Goal: Task Accomplishment & Management: Use online tool/utility

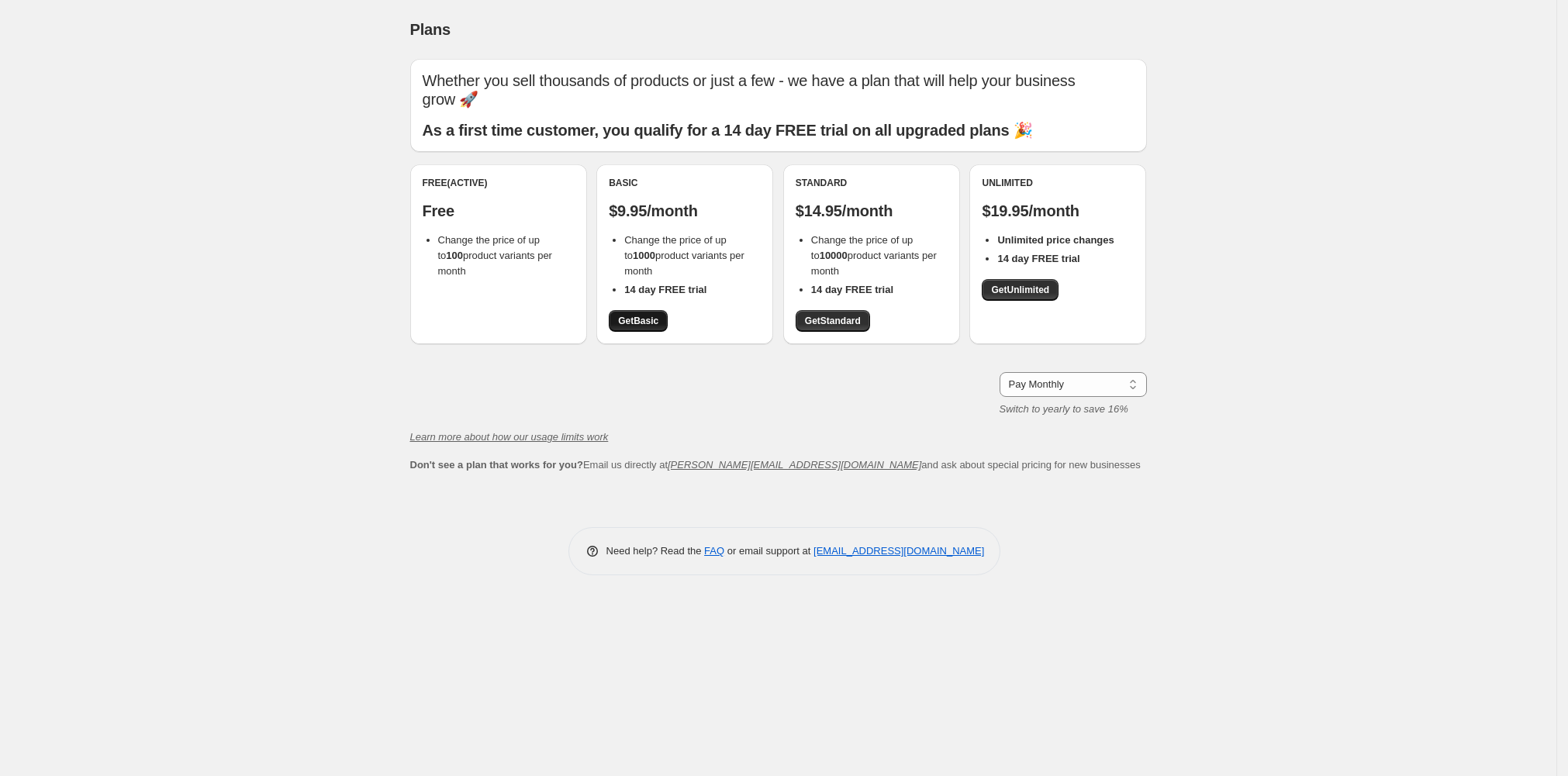
click at [618, 327] on span "Get Basic" at bounding box center [638, 321] width 40 height 13
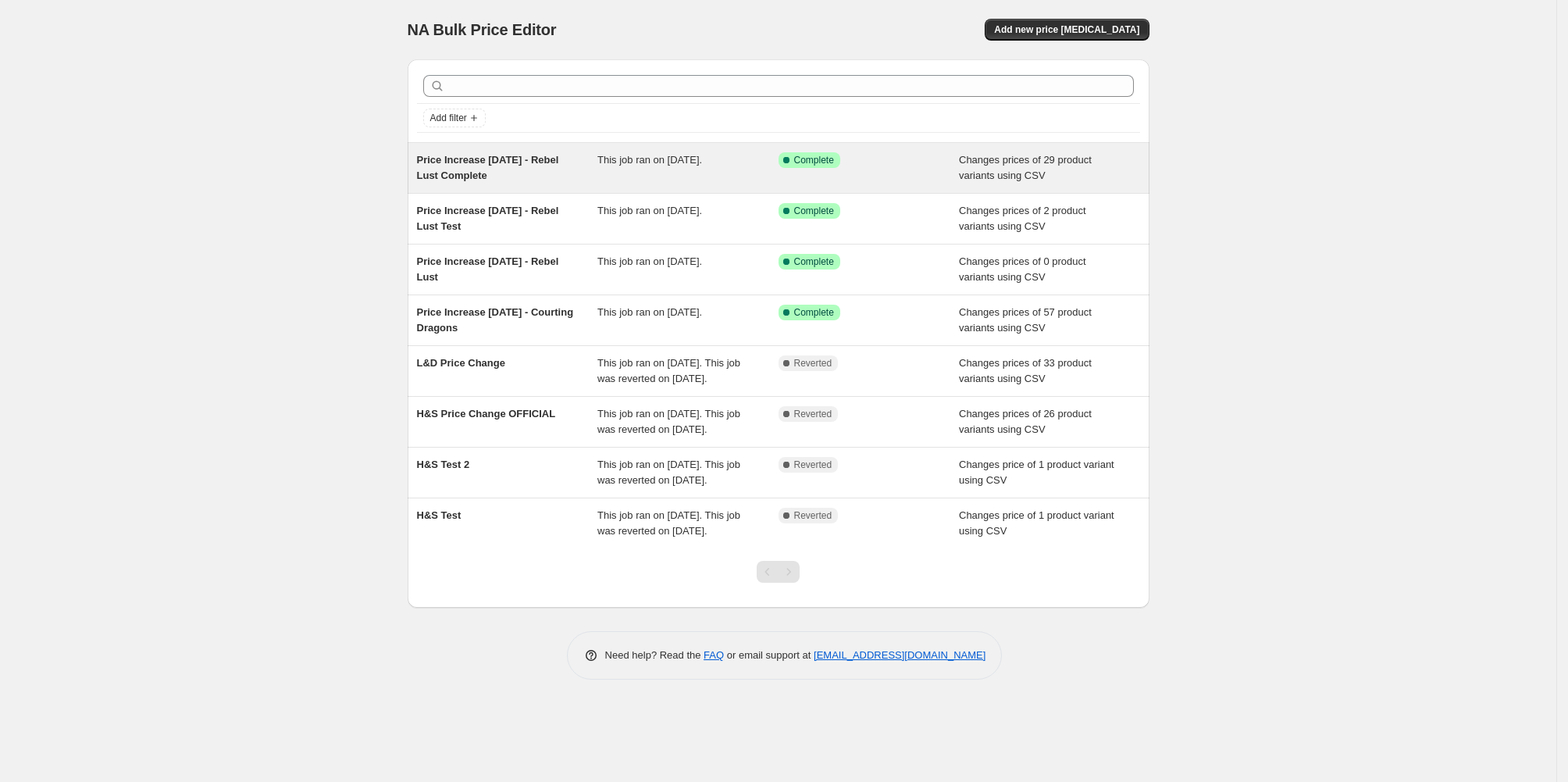
drag, startPoint x: 466, startPoint y: 219, endPoint x: 331, endPoint y: 204, distance: 135.8
click at [417, 184] on div "Price Increase [DATE] - Rebel Lust Complete" at bounding box center [507, 168] width 181 height 31
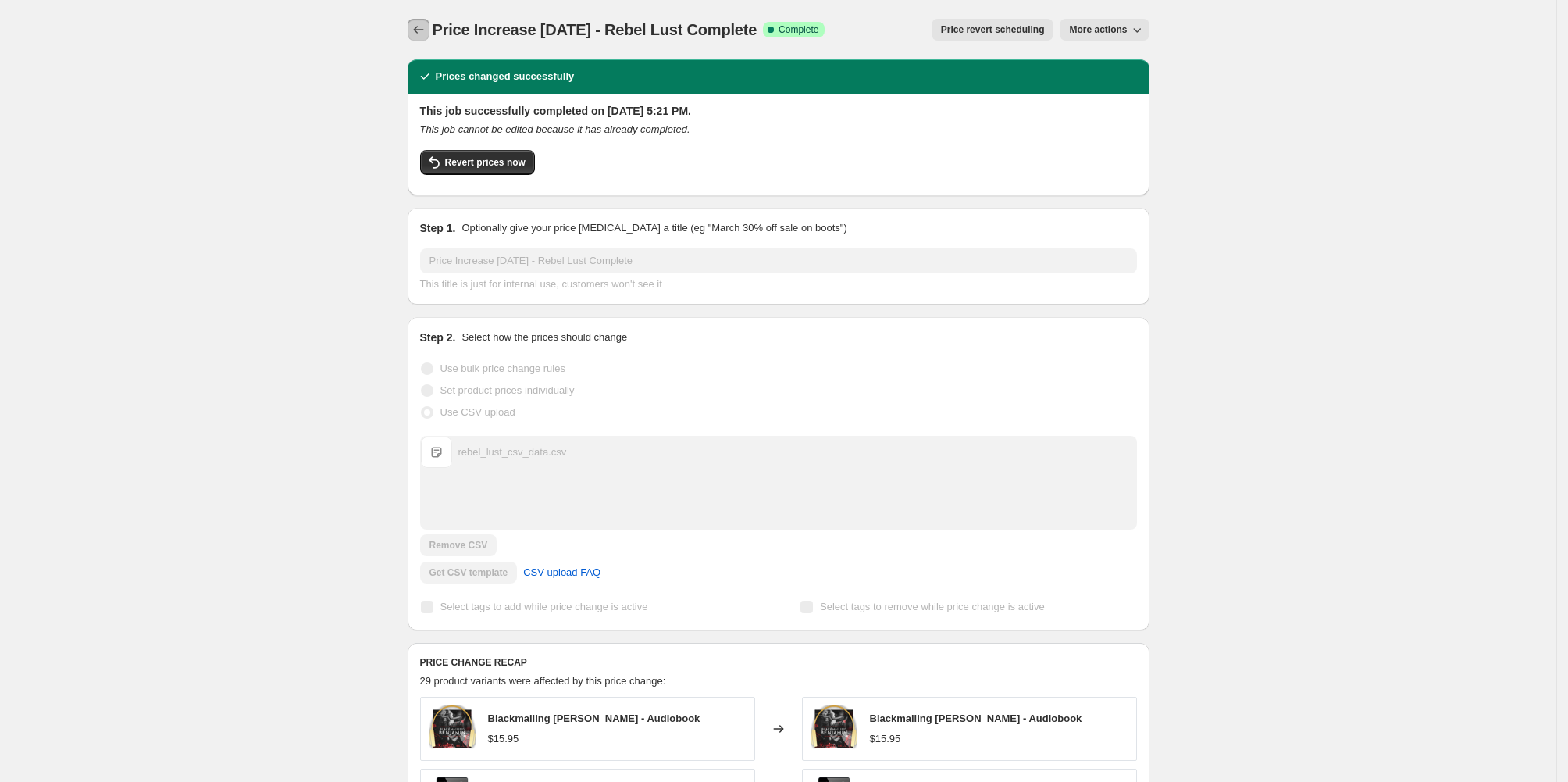
click at [413, 34] on icon "Price change jobs" at bounding box center [418, 30] width 10 height 8
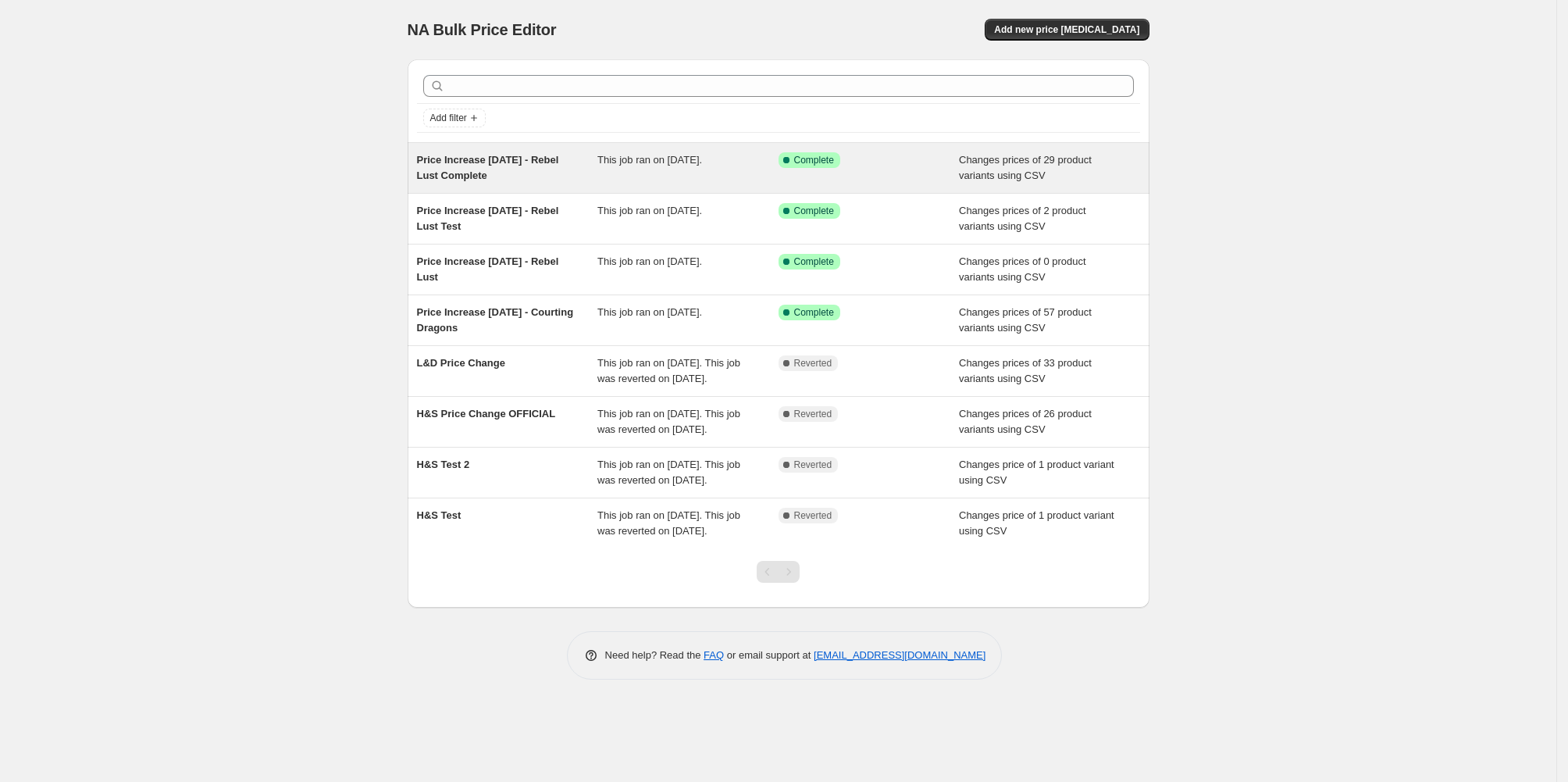
click at [456, 181] on span "Price Increase [DATE] - Rebel Lust Complete" at bounding box center [488, 168] width 142 height 27
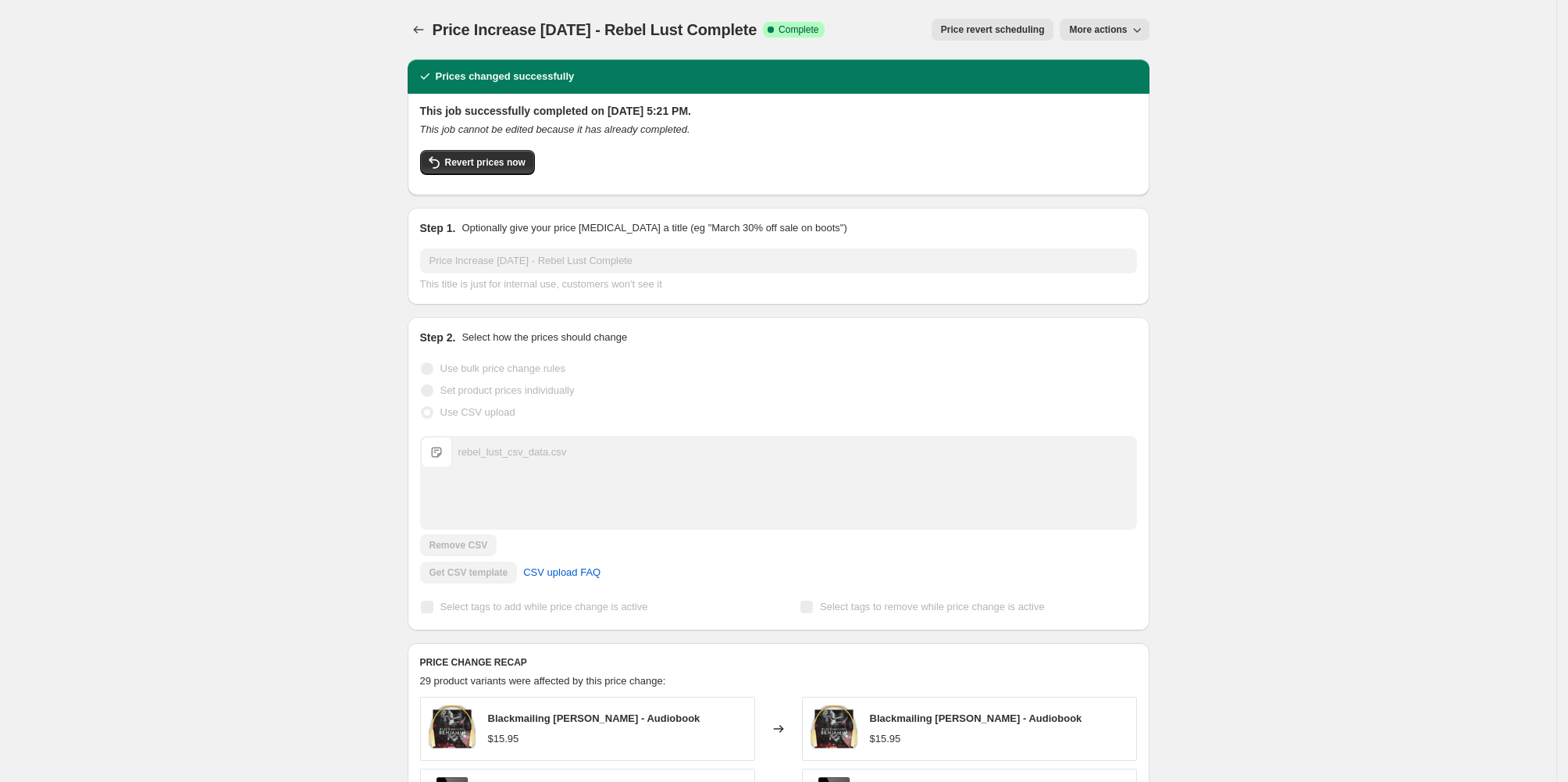
click at [534, 32] on span "Price Increase [DATE] - Rebel Lust Complete" at bounding box center [595, 30] width 325 height 18
copy span "Price Increase [DATE] - Rebel Lust Complete"
click at [410, 33] on icon "Price change jobs" at bounding box center [418, 30] width 16 height 16
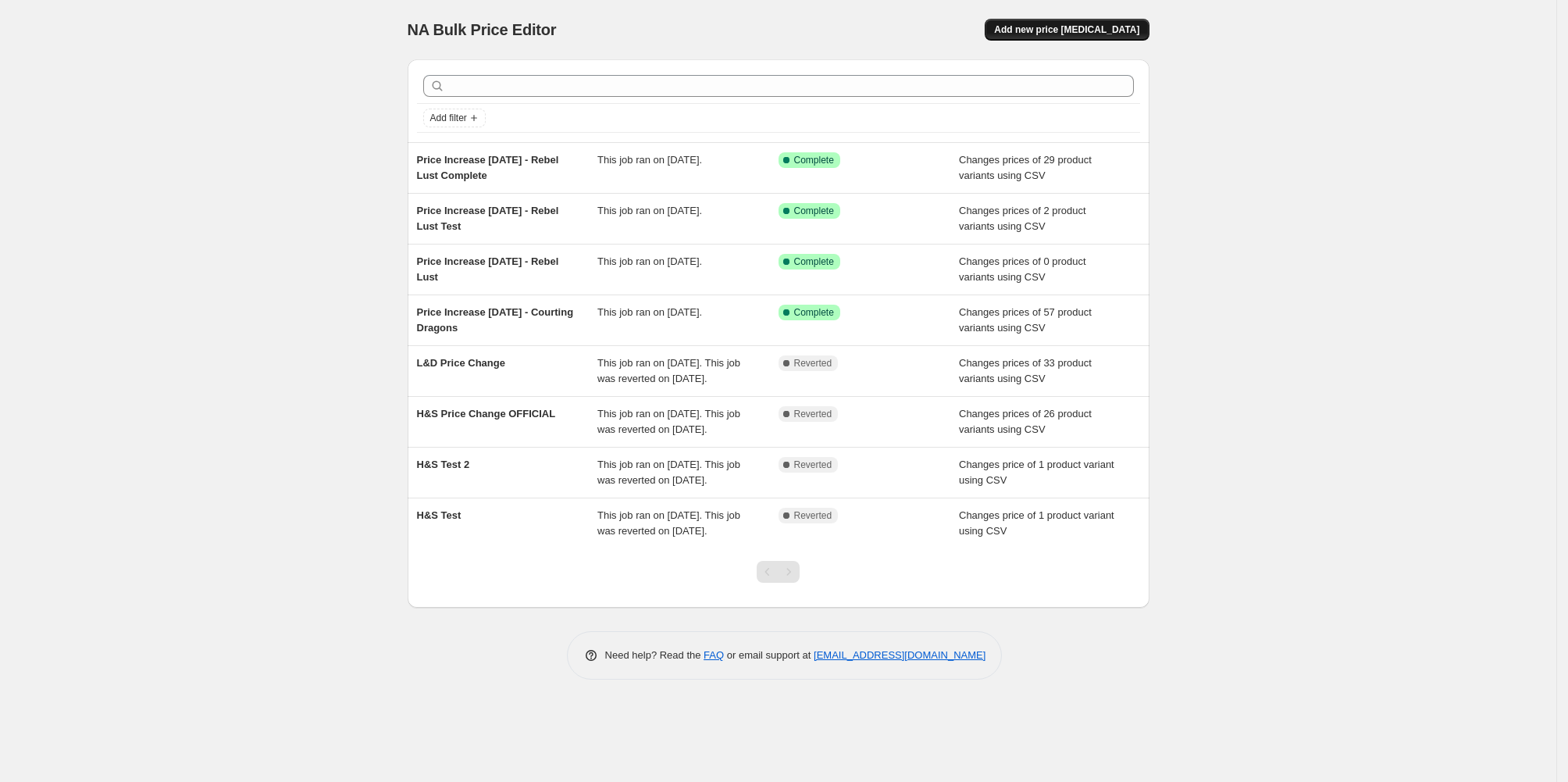
click at [1139, 36] on span "Add new price [MEDICAL_DATA]" at bounding box center [1067, 30] width 145 height 13
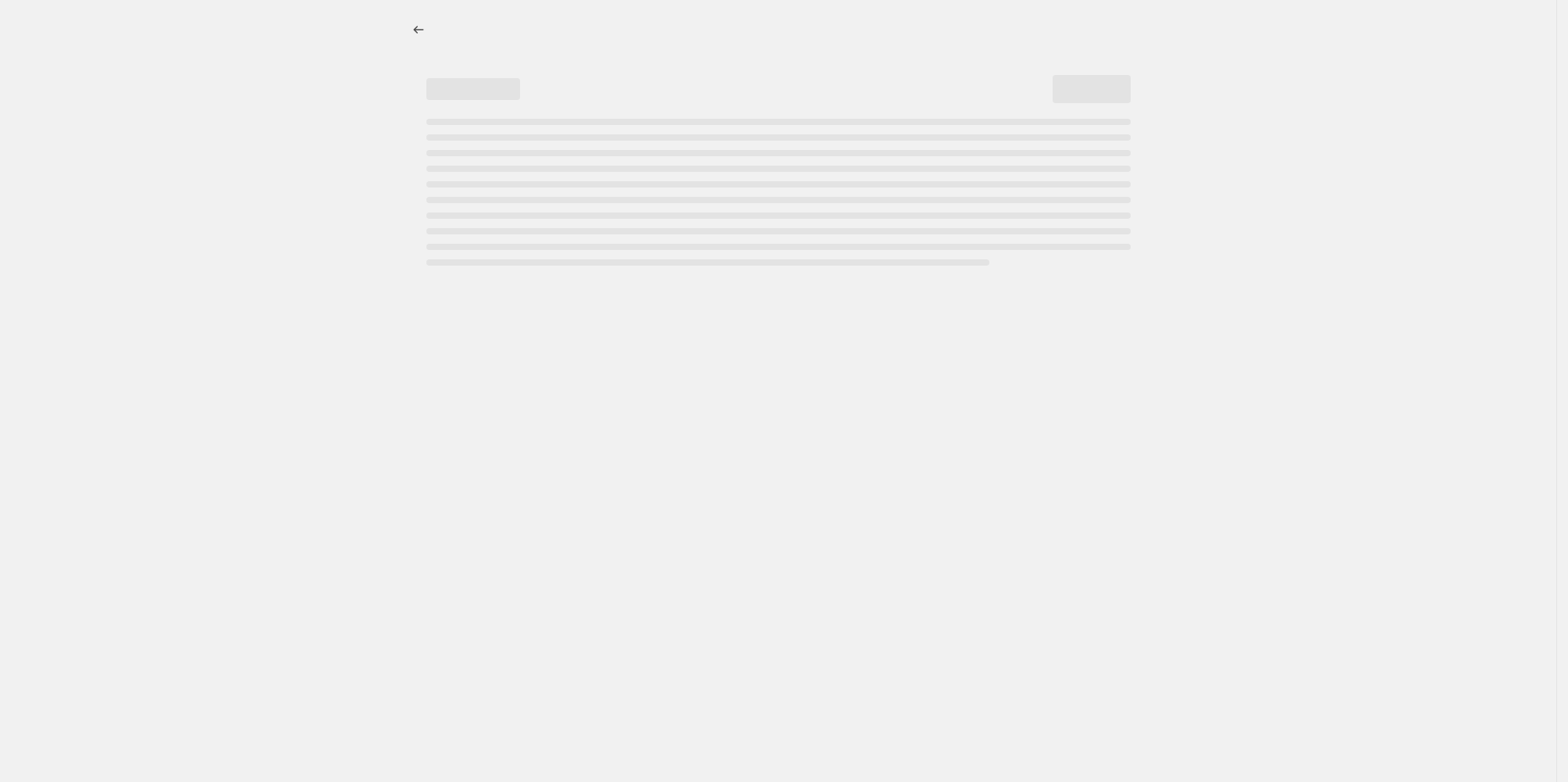
select select "percentage"
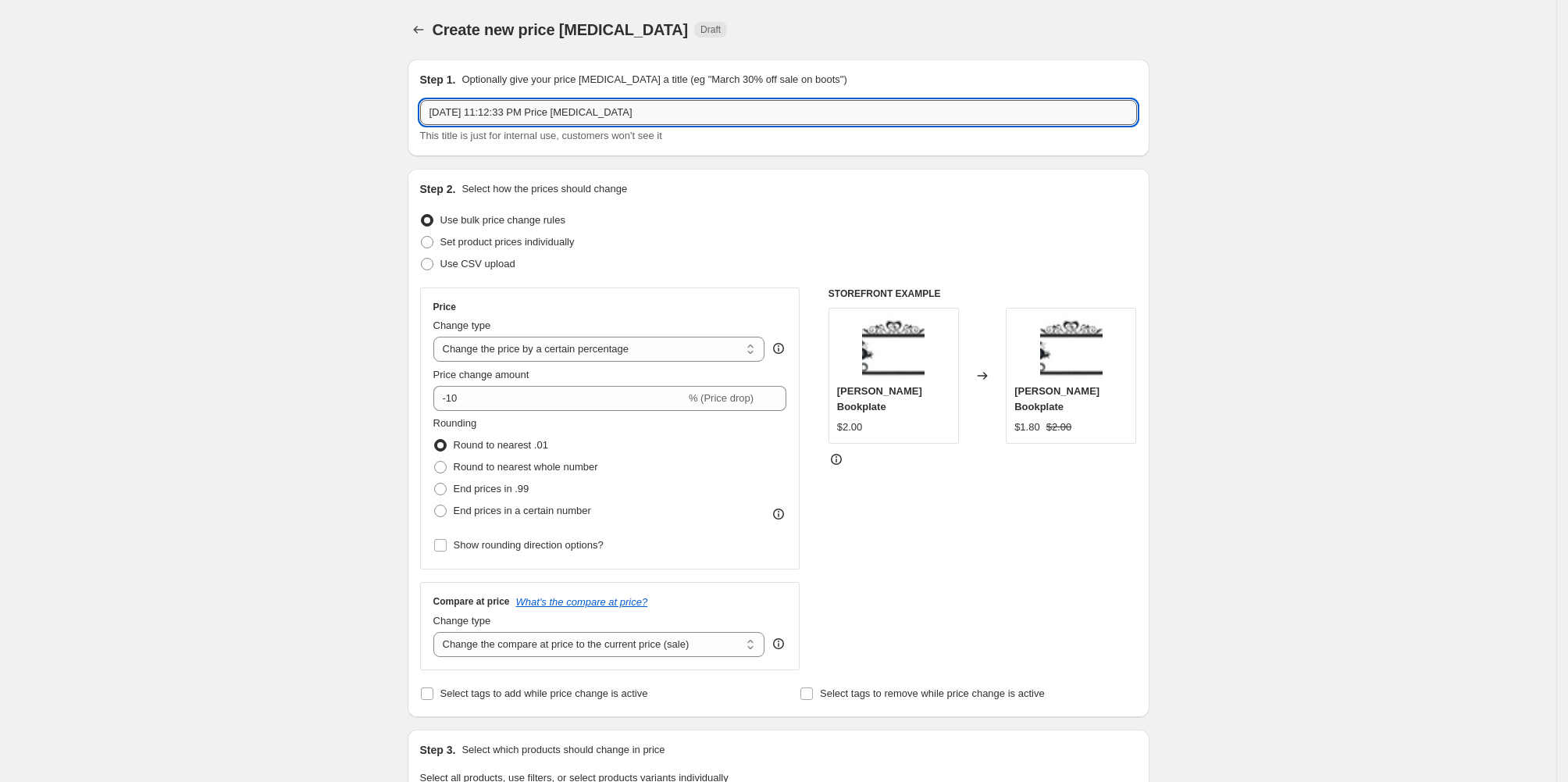
click at [445, 125] on input "Aug 14, 2025, 11:12:33 PM Price change job" at bounding box center [778, 112] width 717 height 25
drag, startPoint x: 658, startPoint y: 145, endPoint x: 240, endPoint y: 117, distance: 418.9
click at [240, 117] on div "Create new price change job. This page is ready Create new price change job Dra…" at bounding box center [778, 780] width 1556 height 1562
paste input "Price Increase [DATE] - Rebel Lust Complete"
drag, startPoint x: 521, startPoint y: 137, endPoint x: 878, endPoint y: 113, distance: 357.8
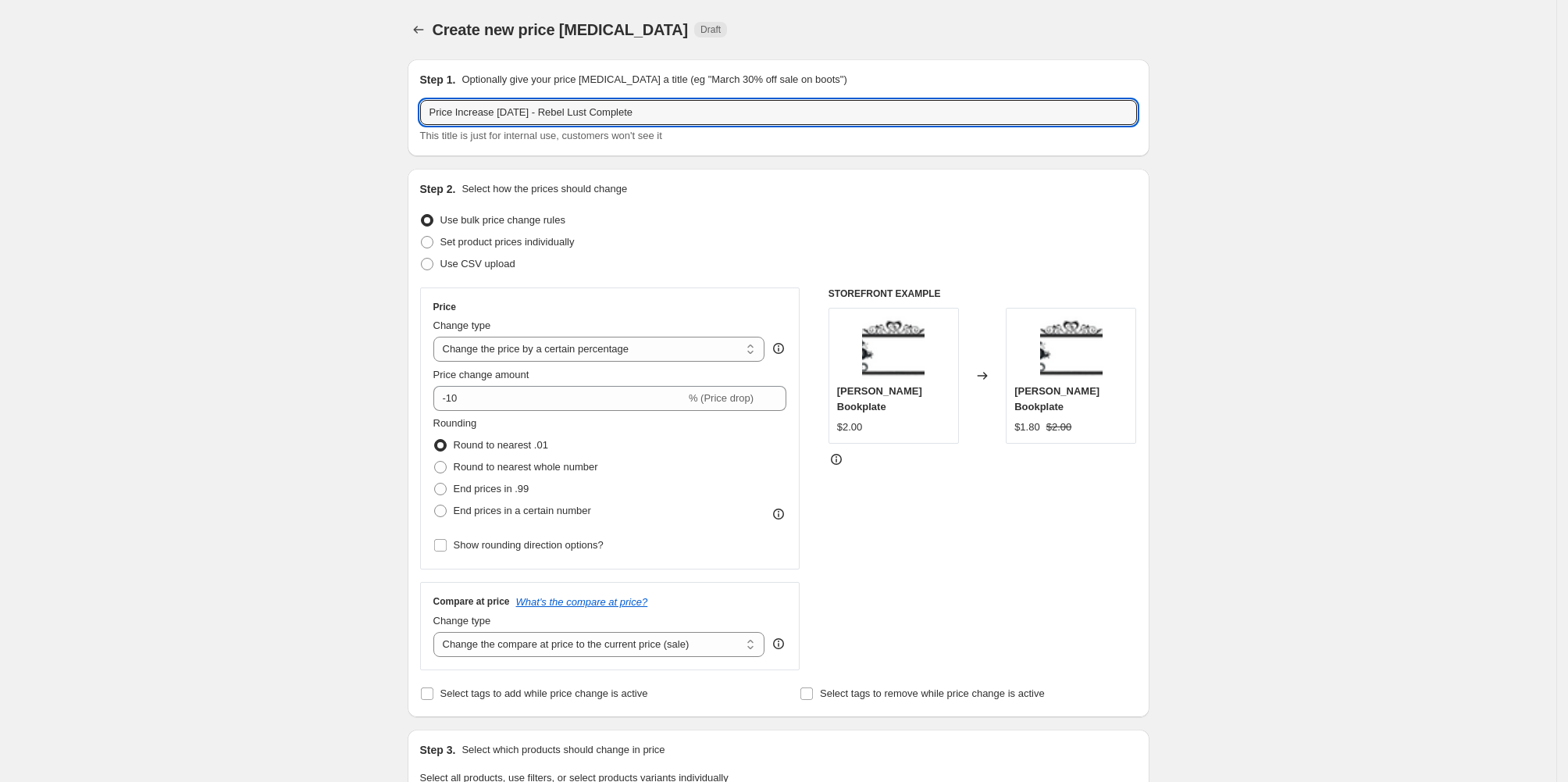
click at [878, 113] on div "Step 1. Optionally give your price change job a title (eg "March 30% off sale o…" at bounding box center [778, 108] width 717 height 72
drag, startPoint x: 693, startPoint y: 124, endPoint x: 678, endPoint y: 145, distance: 25.8
click at [678, 125] on input "Price Increase [DATE] - Rebel Lust Complete" at bounding box center [778, 112] width 717 height 25
click at [675, 125] on input "Price Increase [DATE] - Rebel Lust Complete" at bounding box center [778, 112] width 717 height 25
drag, startPoint x: 648, startPoint y: 142, endPoint x: 520, endPoint y: 132, distance: 128.4
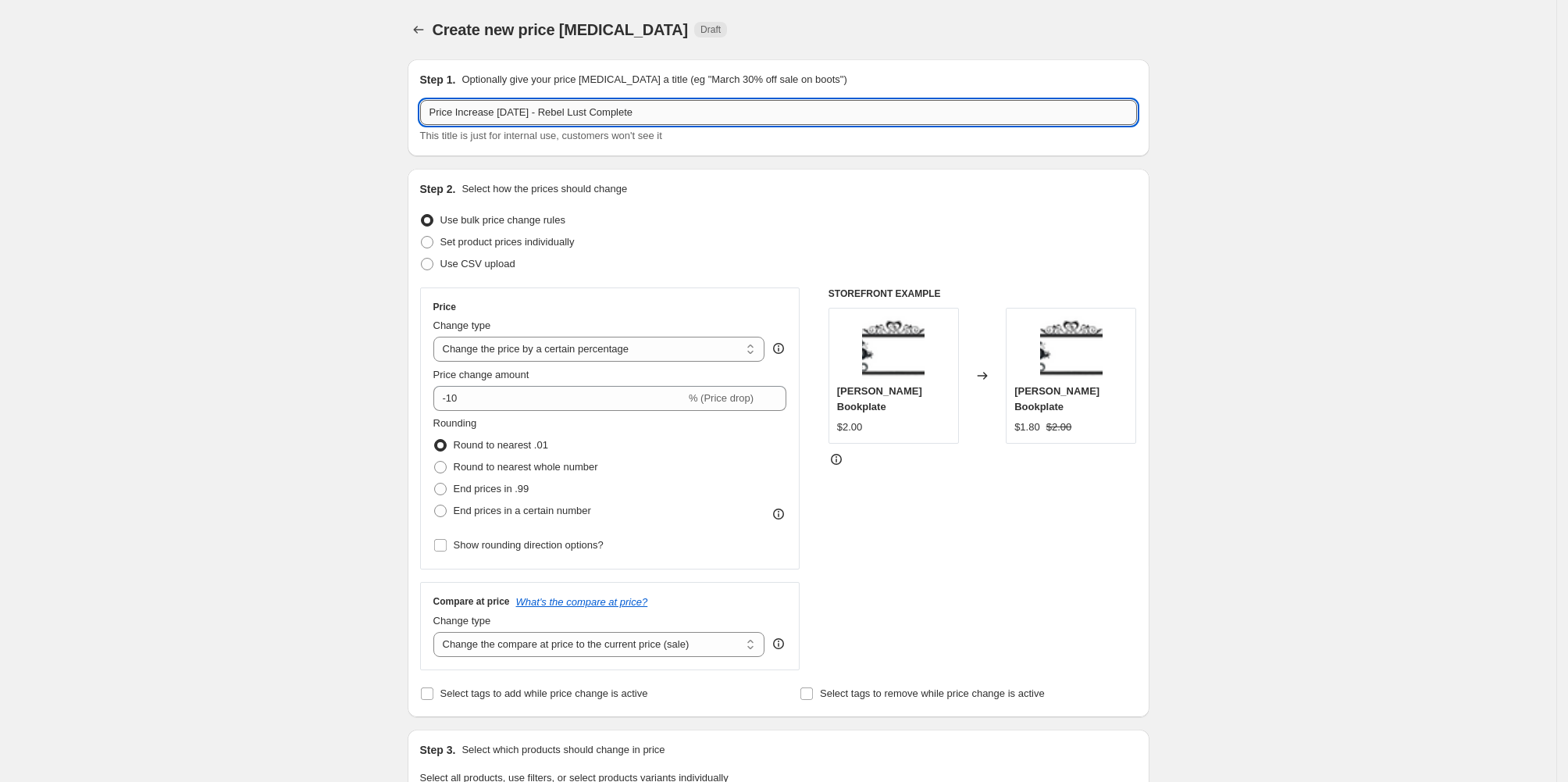
click at [520, 125] on input "Price Increase [DATE] - Rebel Lust Complete" at bounding box center [778, 112] width 717 height 25
type input "Price Increase [DATE] - Immortal Dragons"
click at [420, 275] on label "Use CSV upload" at bounding box center [467, 264] width 95 height 22
click at [421, 259] on input "Use CSV upload" at bounding box center [421, 258] width 1 height 1
radio input "true"
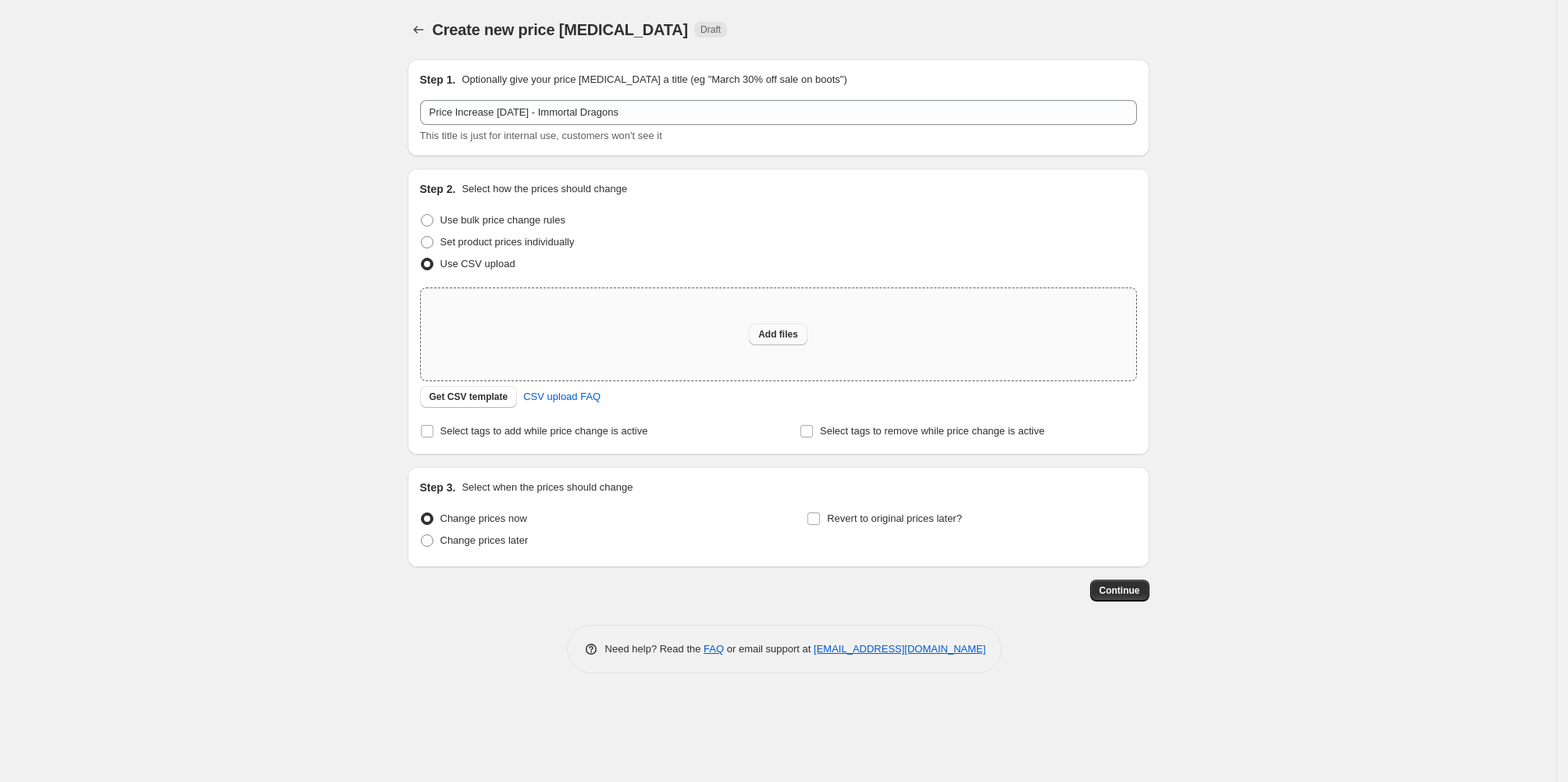
click at [774, 340] on span "Add files" at bounding box center [778, 335] width 40 height 13
type input "C:\fakepath\immortal_dragons_pricing.csv"
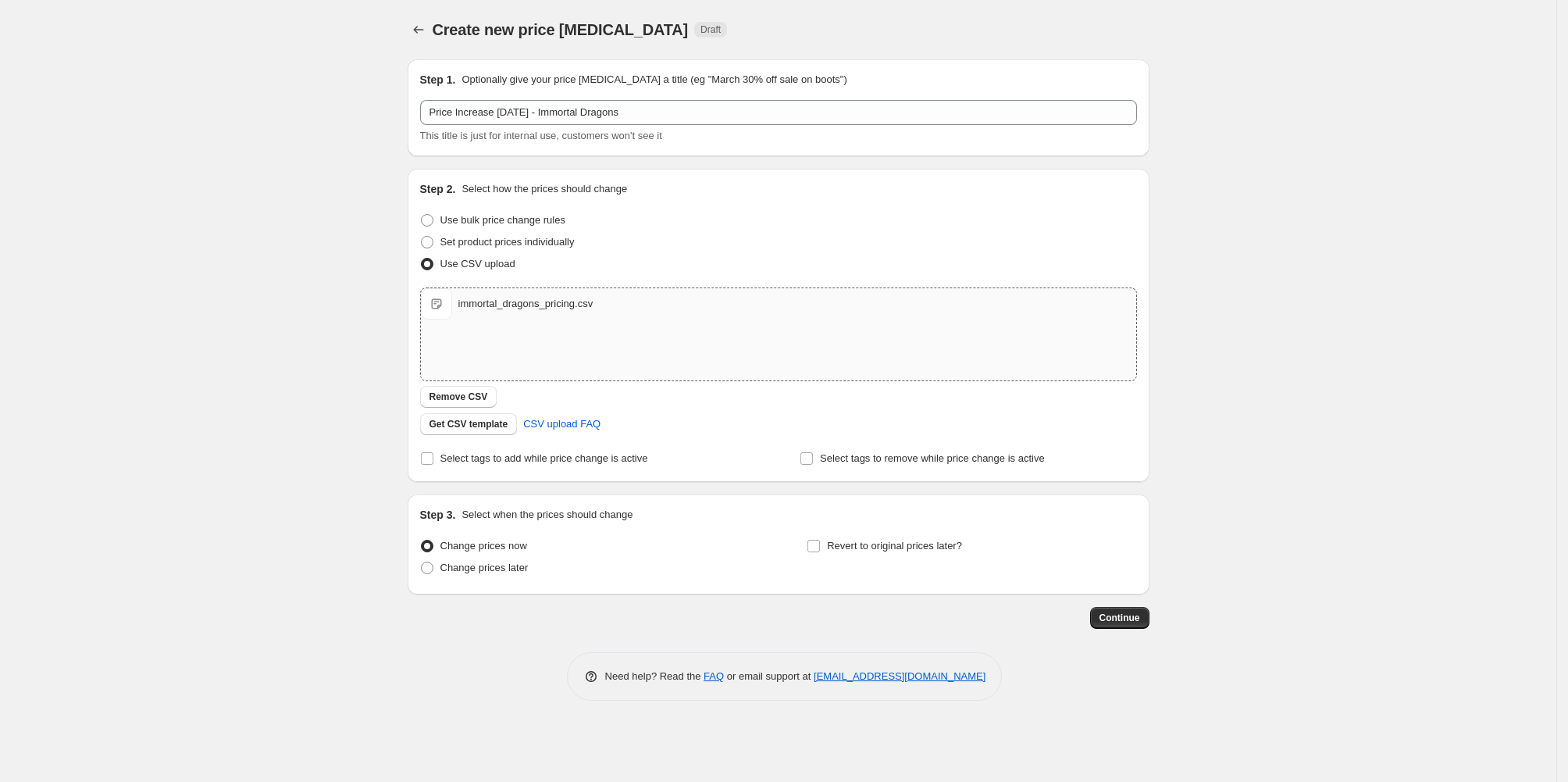
scroll to position [79, 0]
click at [1140, 624] on span "Continue" at bounding box center [1119, 618] width 41 height 13
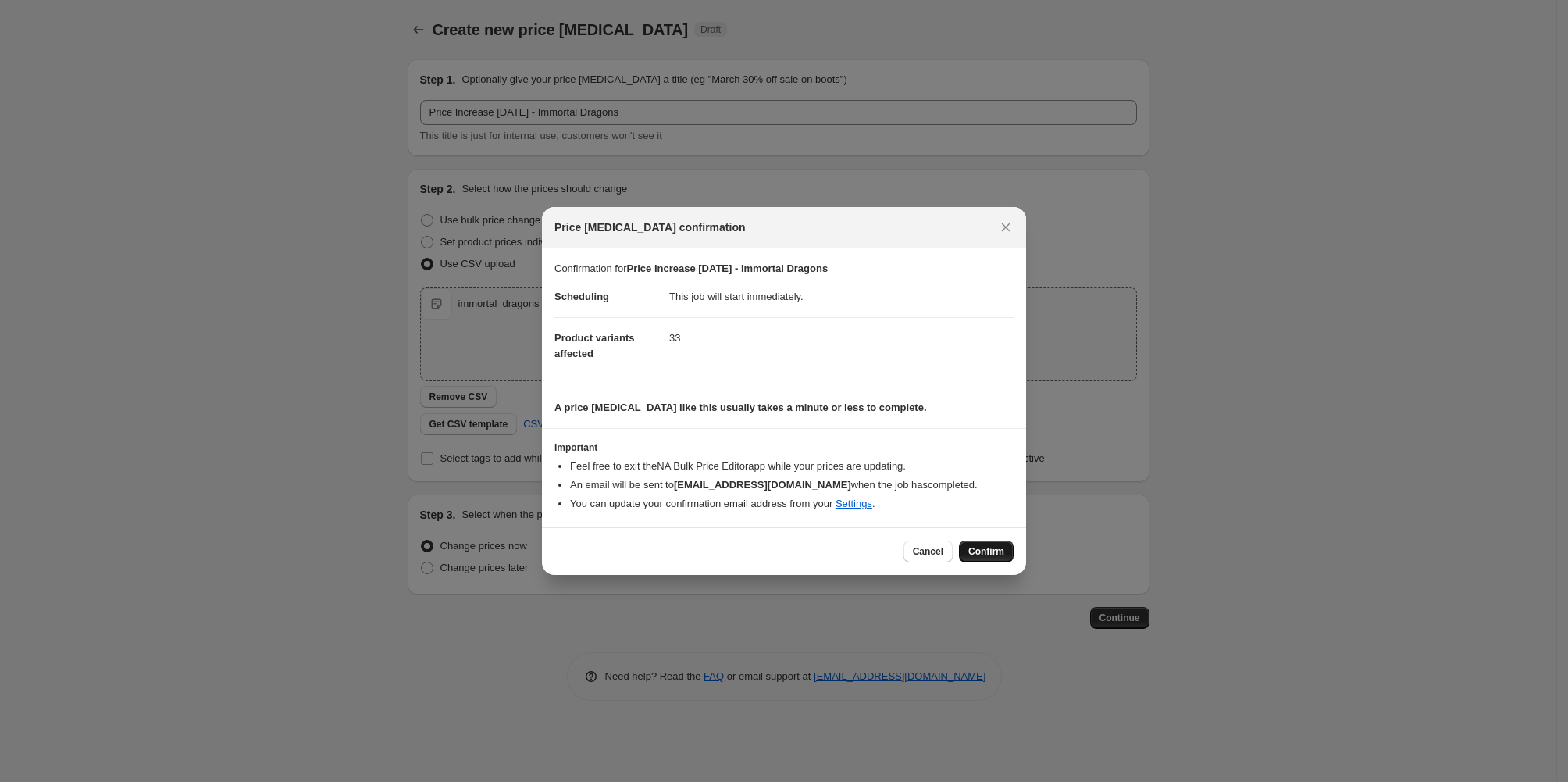
click at [1004, 558] on span "Confirm" at bounding box center [986, 552] width 36 height 13
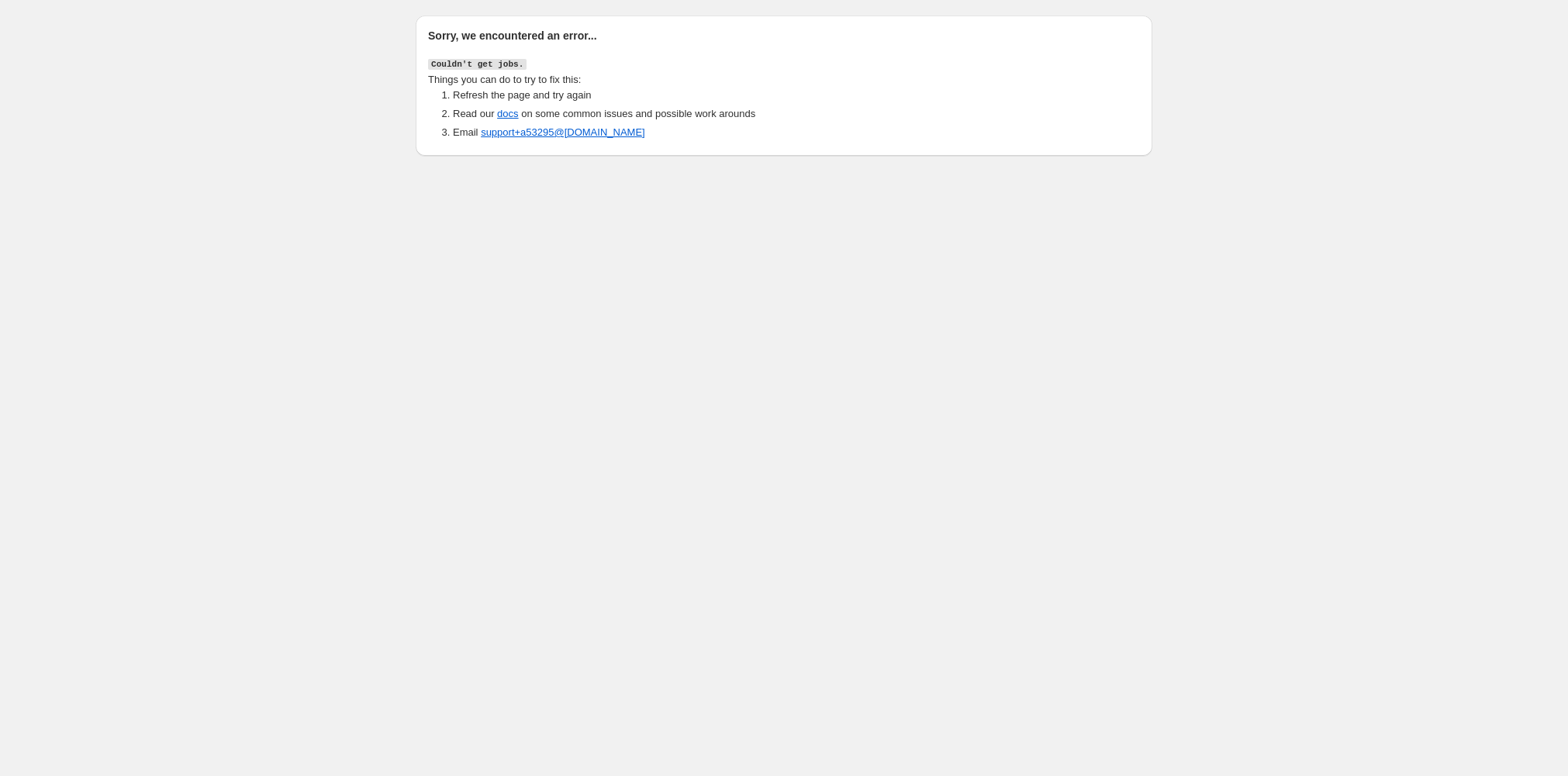
click at [262, 312] on body "Sorry, we encountered an error... Couldn't get jobs. Things you can do to try t…" at bounding box center [784, 388] width 1568 height 776
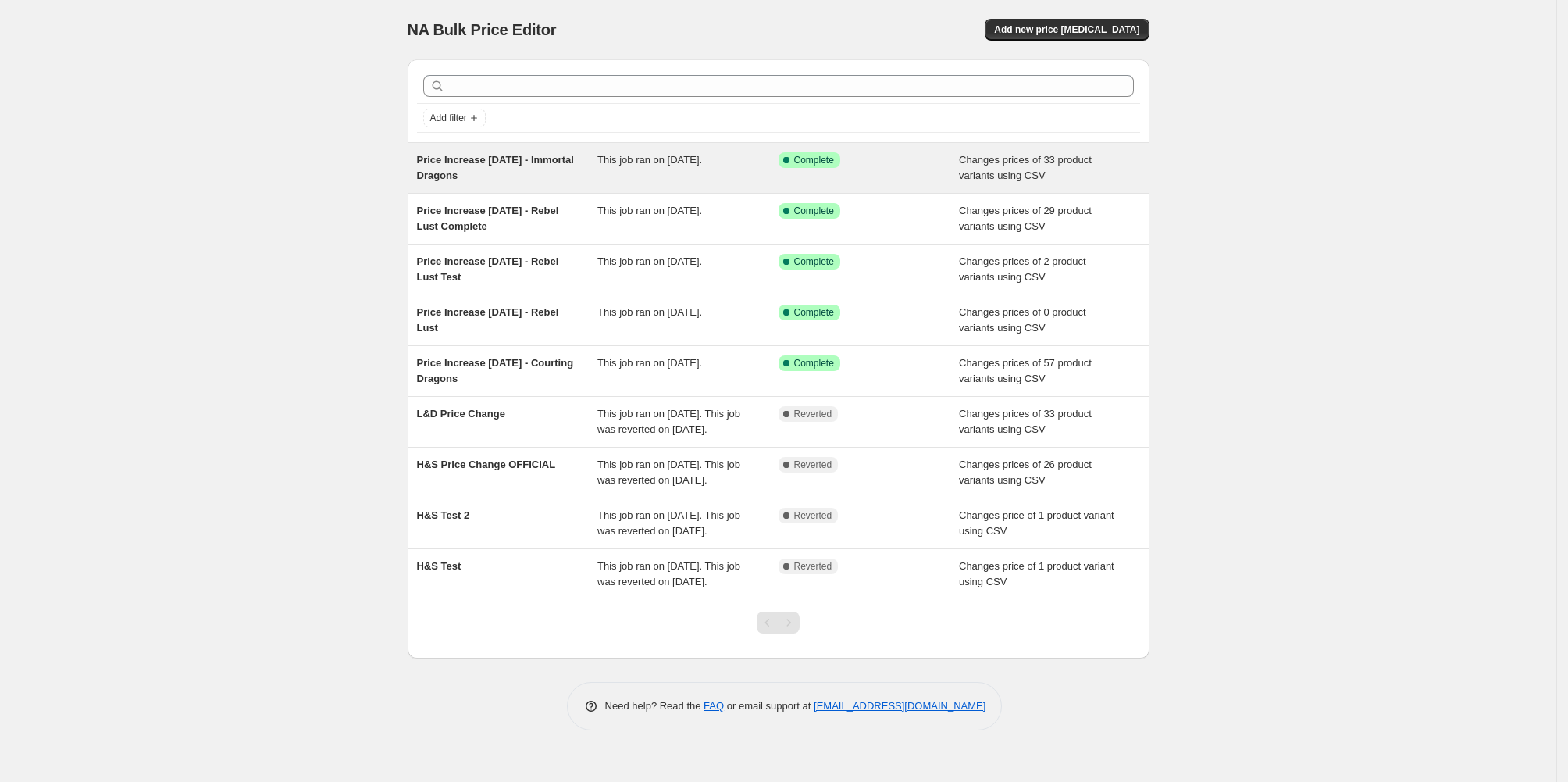
click at [417, 181] on span "Price Increase [DATE] - Immortal Dragons" at bounding box center [495, 168] width 157 height 27
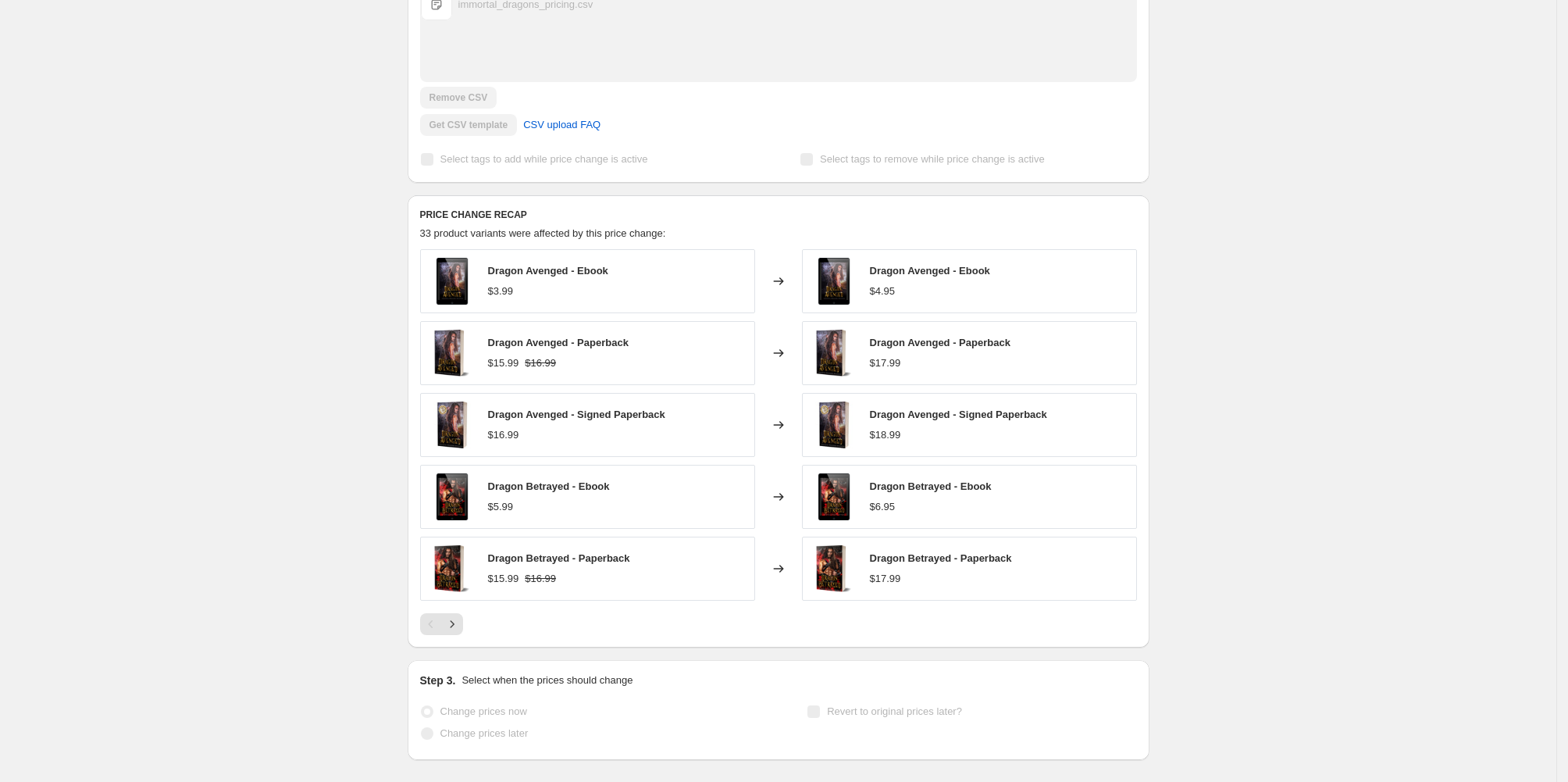
scroll to position [665, 0]
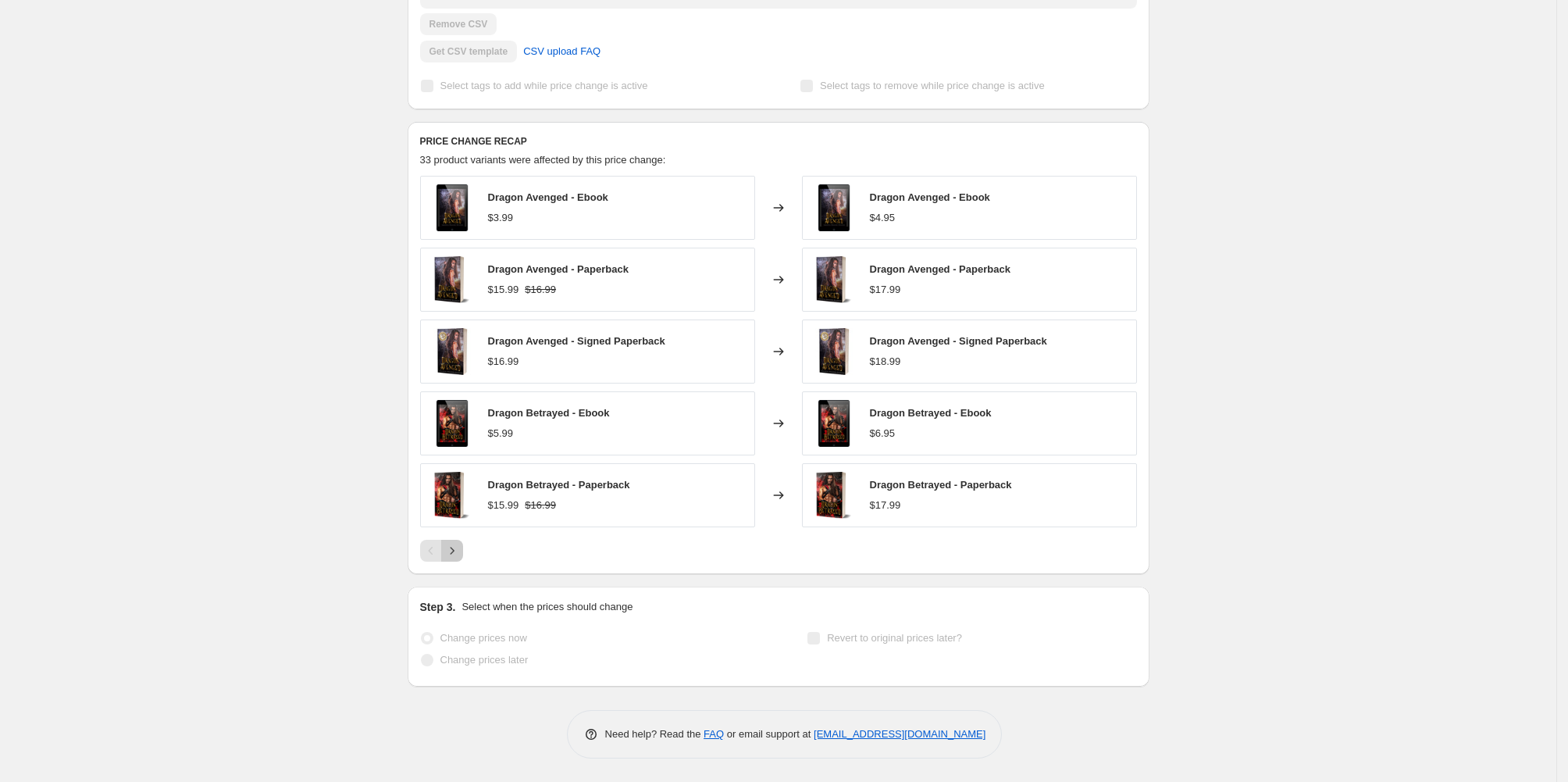
click at [445, 558] on icon "Next" at bounding box center [453, 551] width 16 height 16
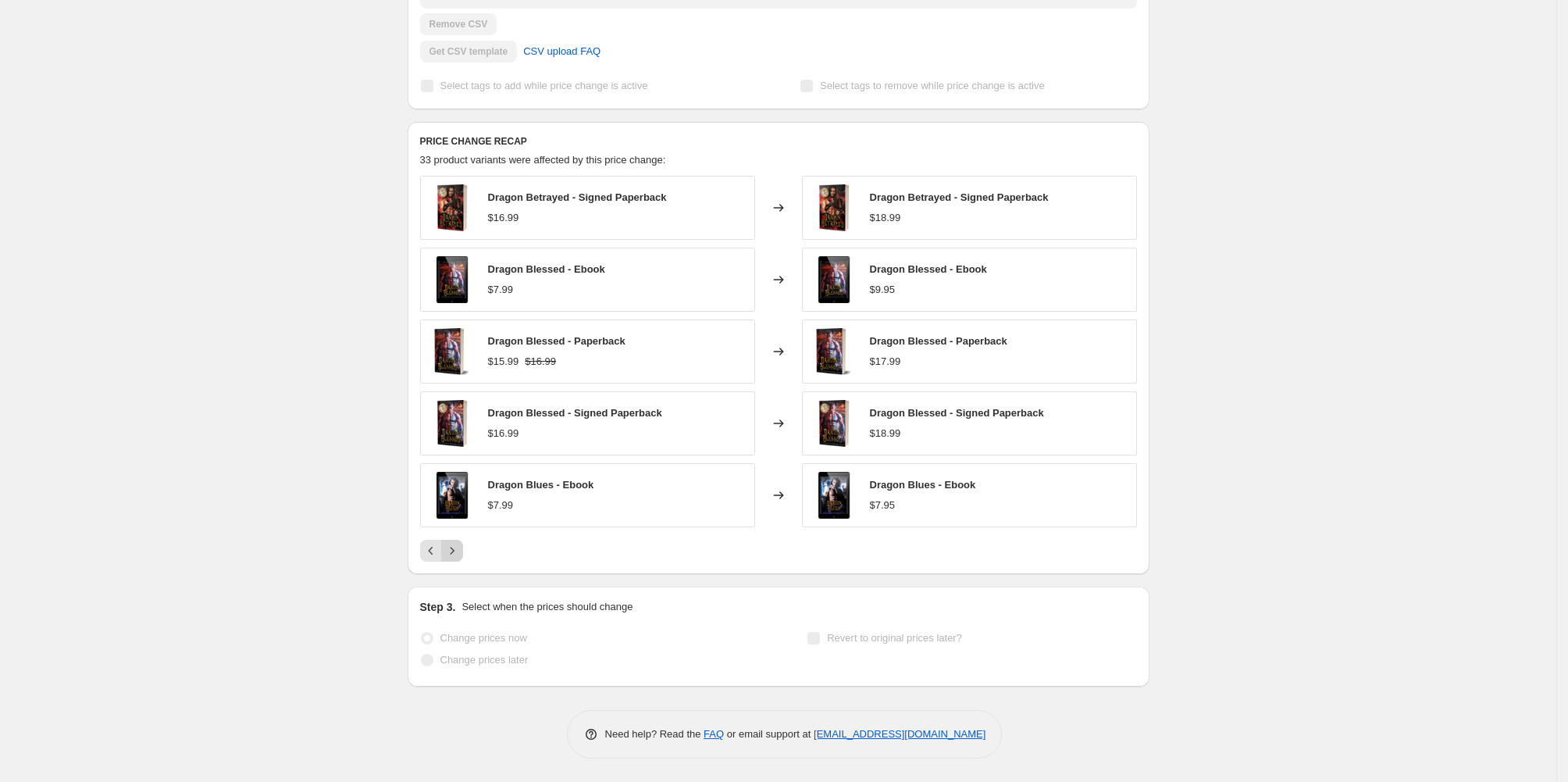
click at [445, 558] on icon "Next" at bounding box center [453, 551] width 16 height 16
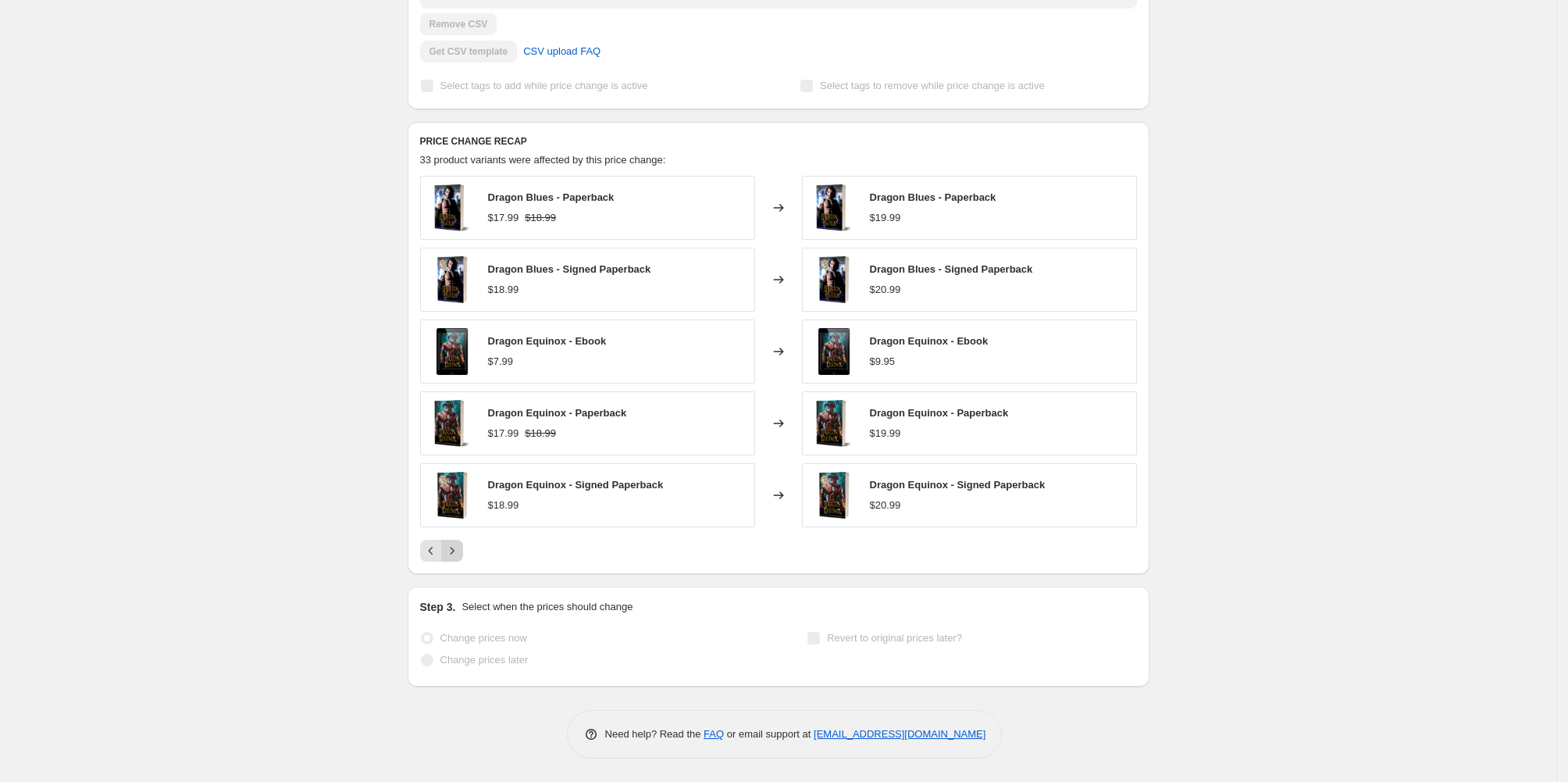
click at [445, 558] on icon "Next" at bounding box center [453, 551] width 16 height 16
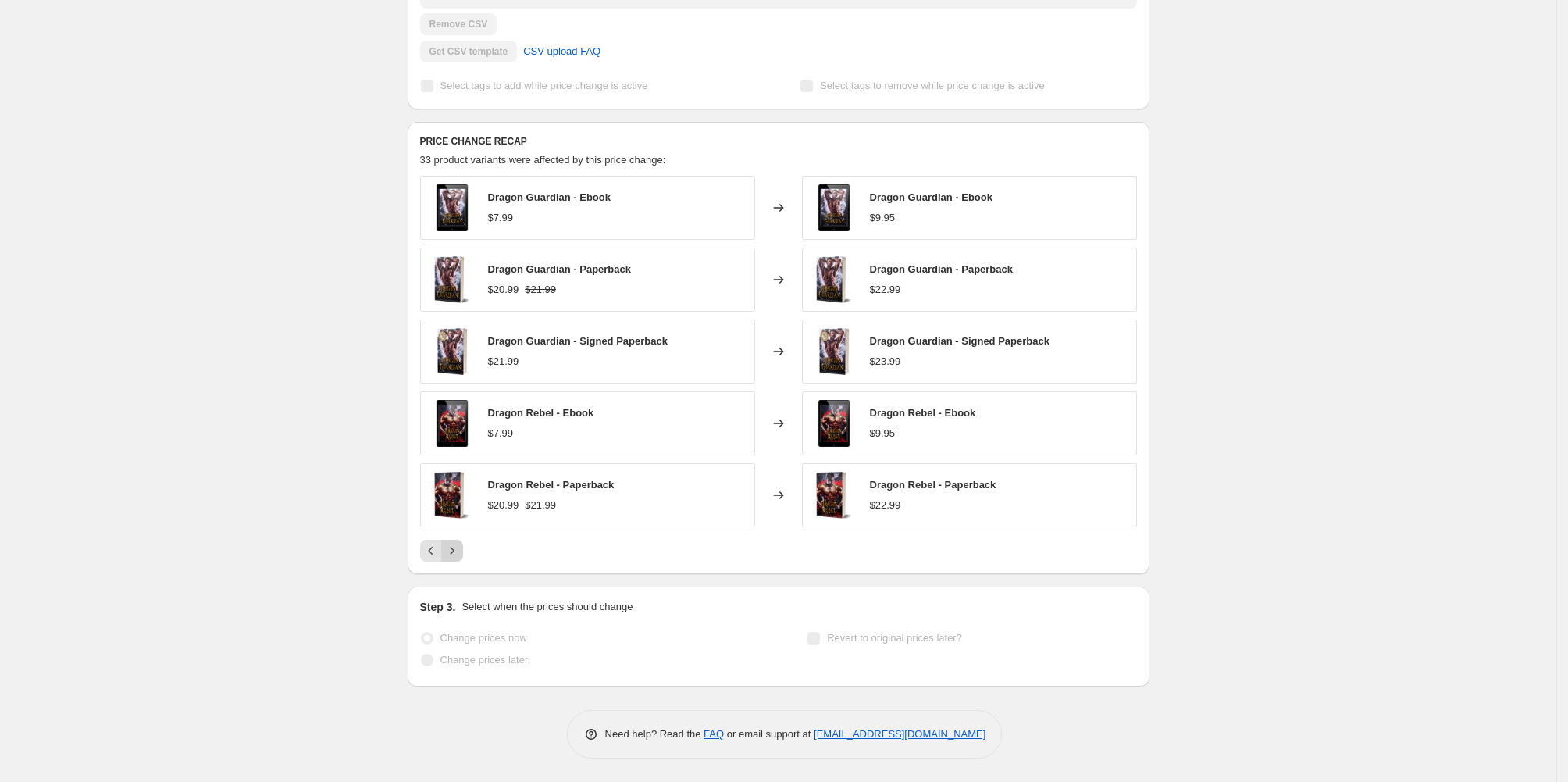
click at [445, 558] on icon "Next" at bounding box center [453, 551] width 16 height 16
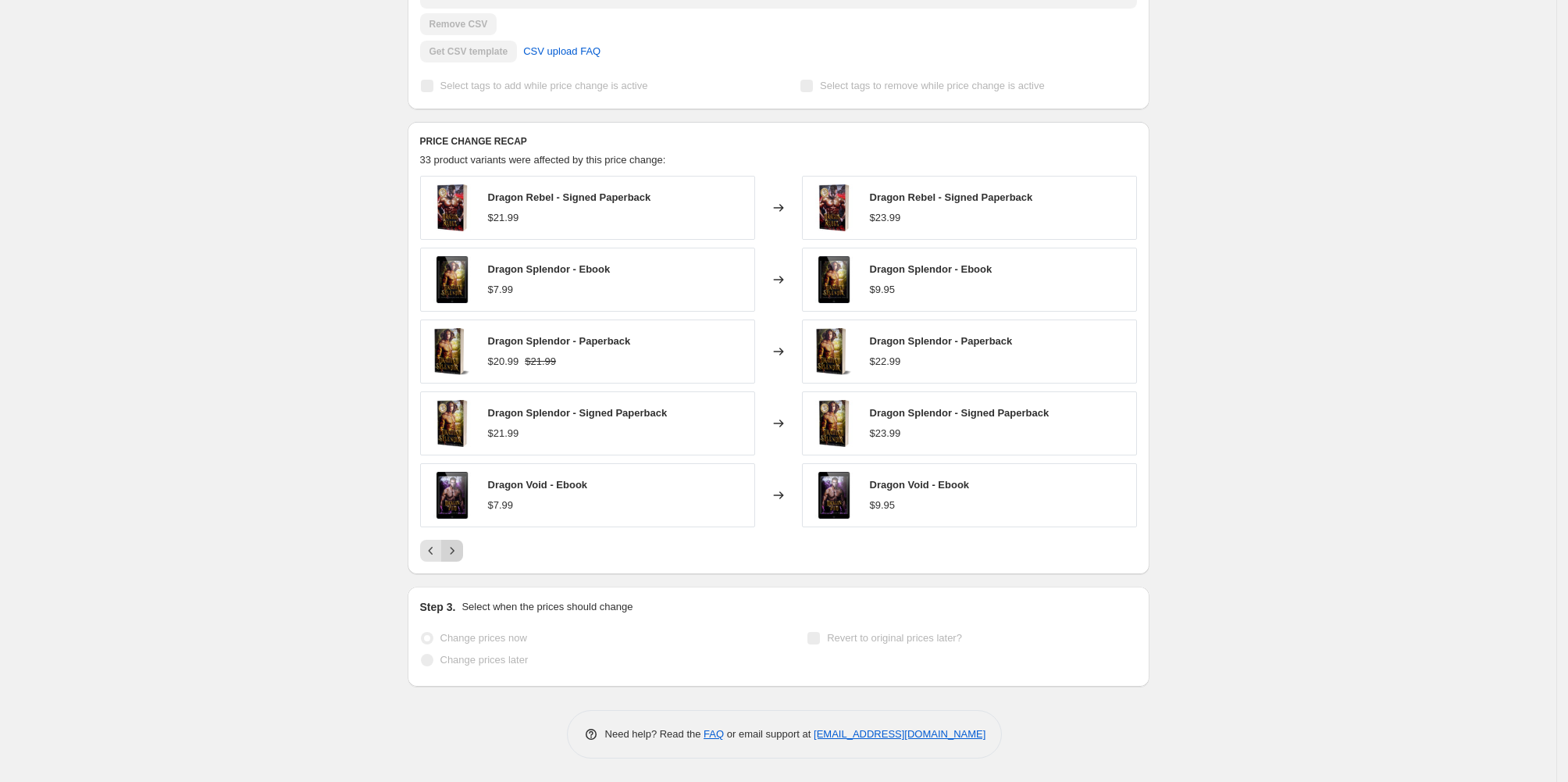
click at [445, 558] on icon "Next" at bounding box center [453, 551] width 16 height 16
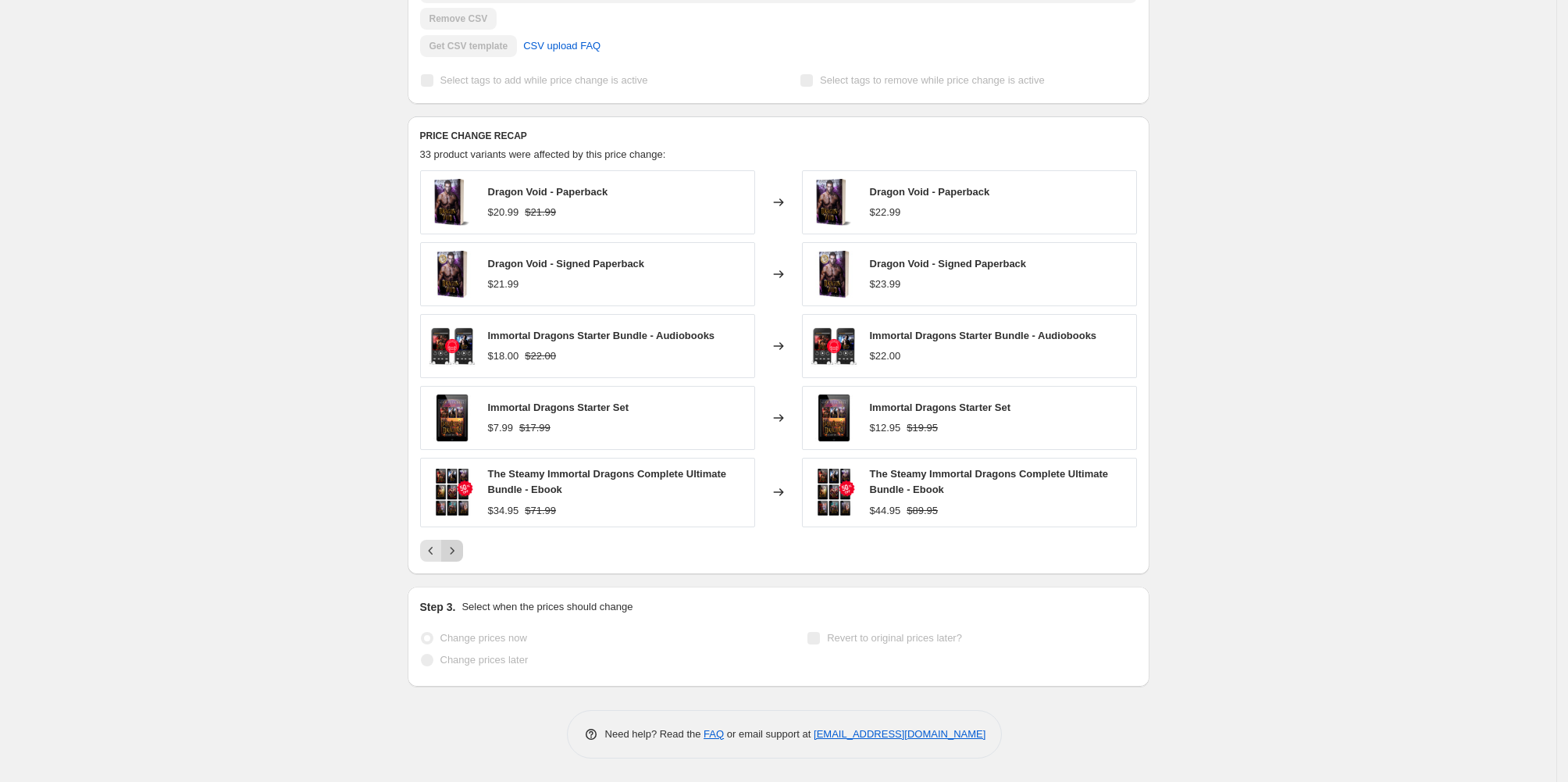
click at [441, 562] on button "Next" at bounding box center [452, 550] width 22 height 22
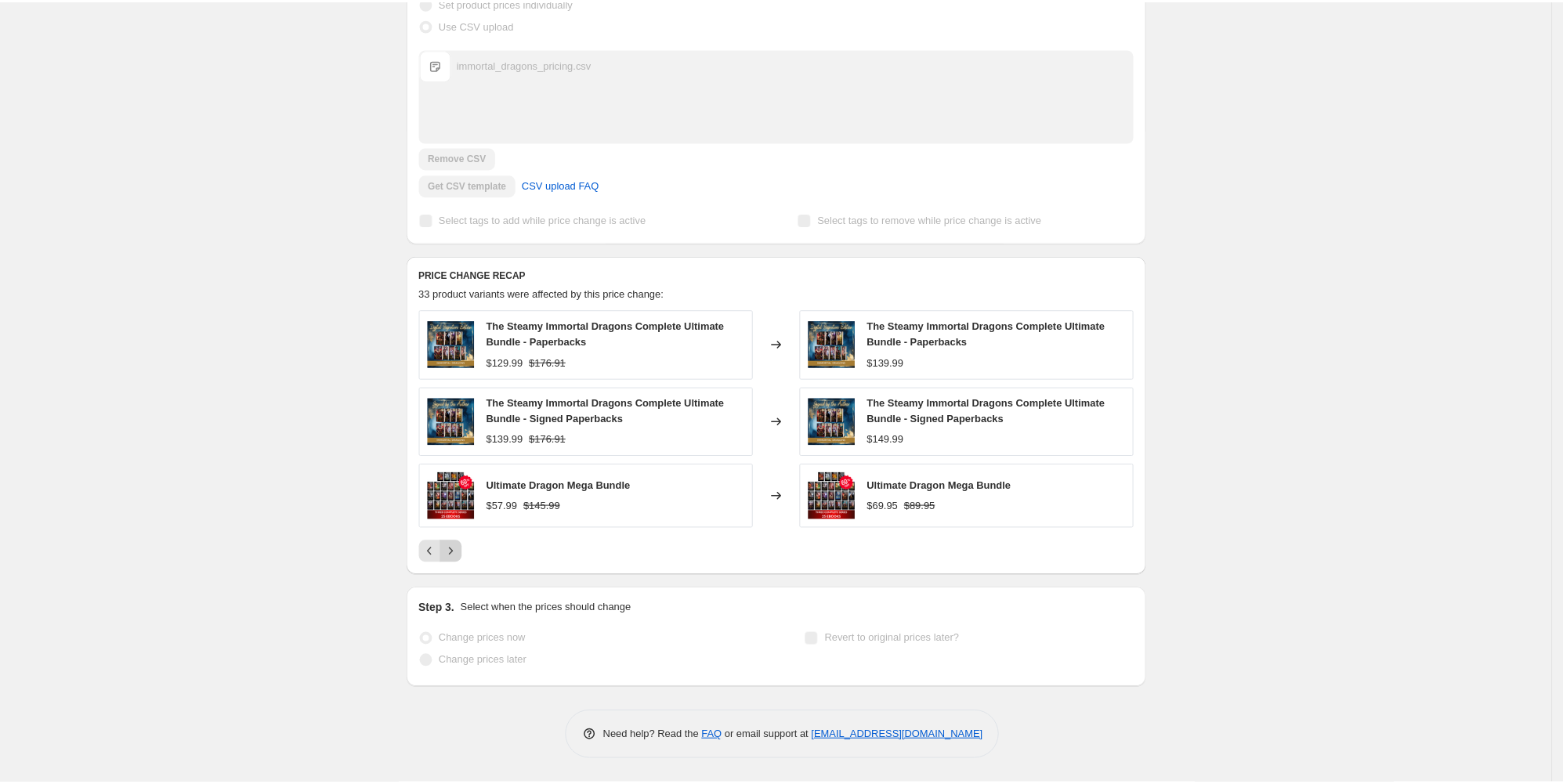
scroll to position [597, 0]
click at [425, 545] on icon "Previous" at bounding box center [433, 553] width 16 height 16
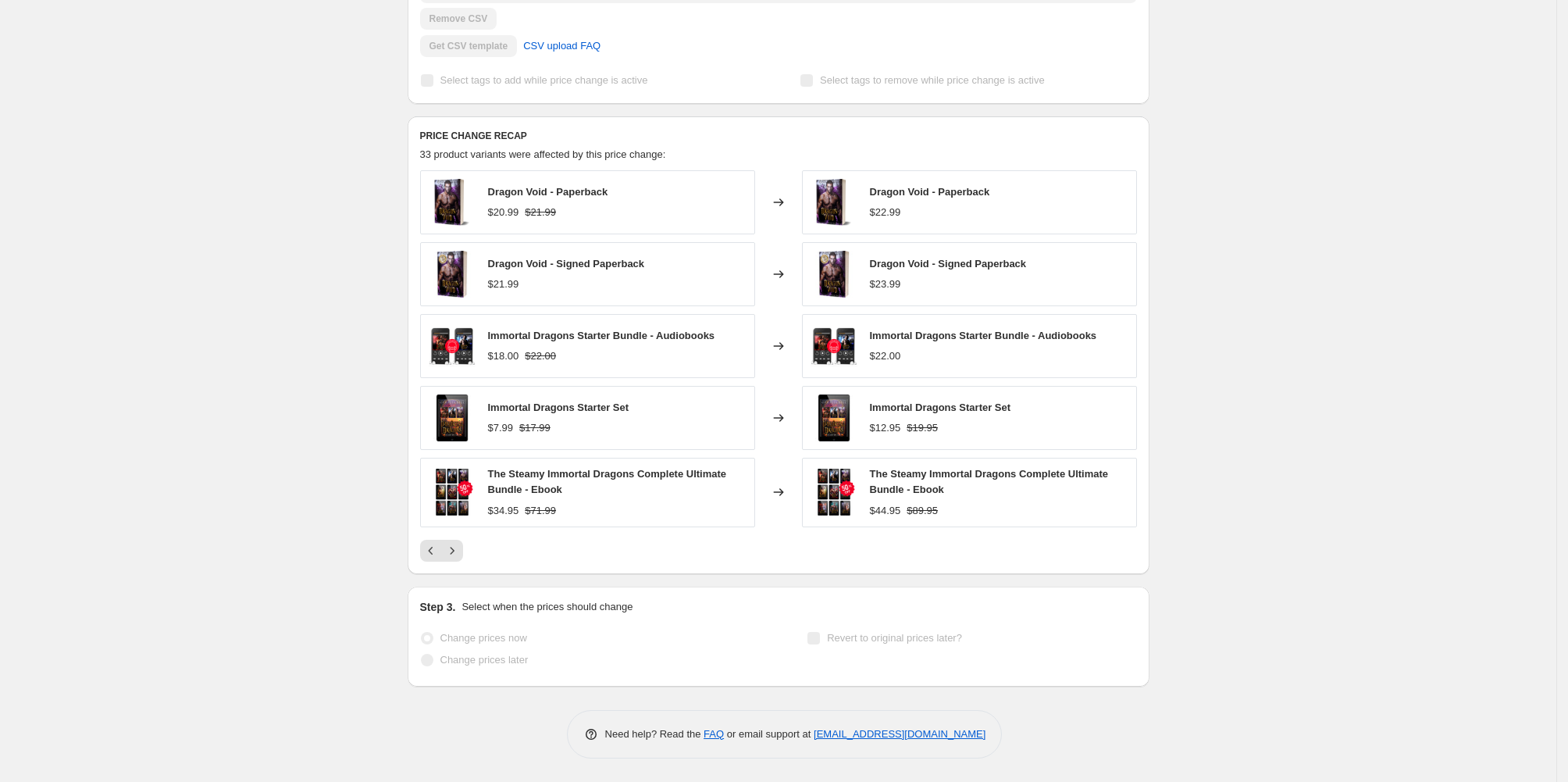
click at [914, 495] on span "The Steamy Immortal Dragons Complete Ultimate Bundle - Ebook" at bounding box center [989, 482] width 239 height 27
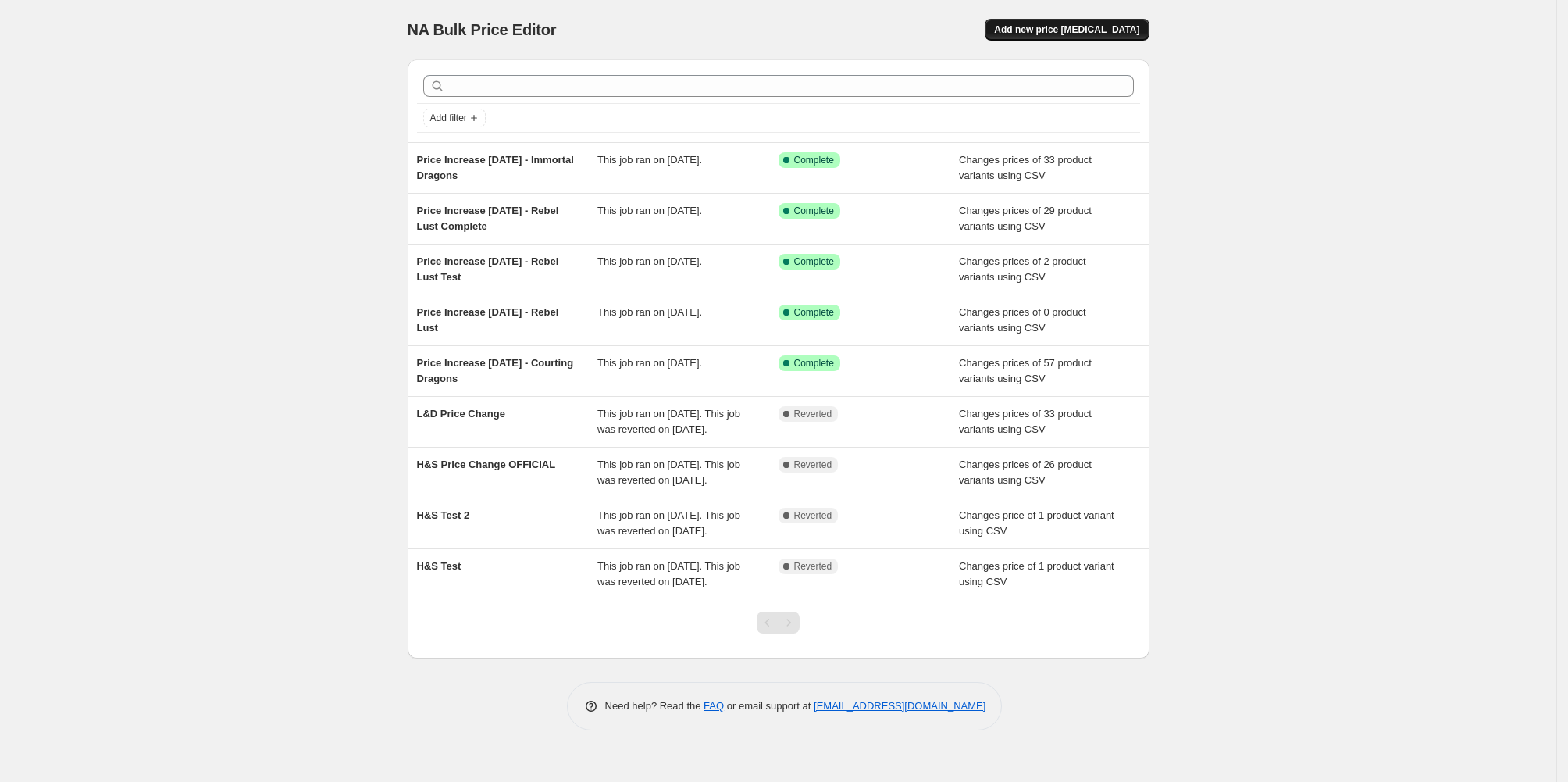
click at [1104, 33] on span "Add new price [MEDICAL_DATA]" at bounding box center [1067, 30] width 145 height 13
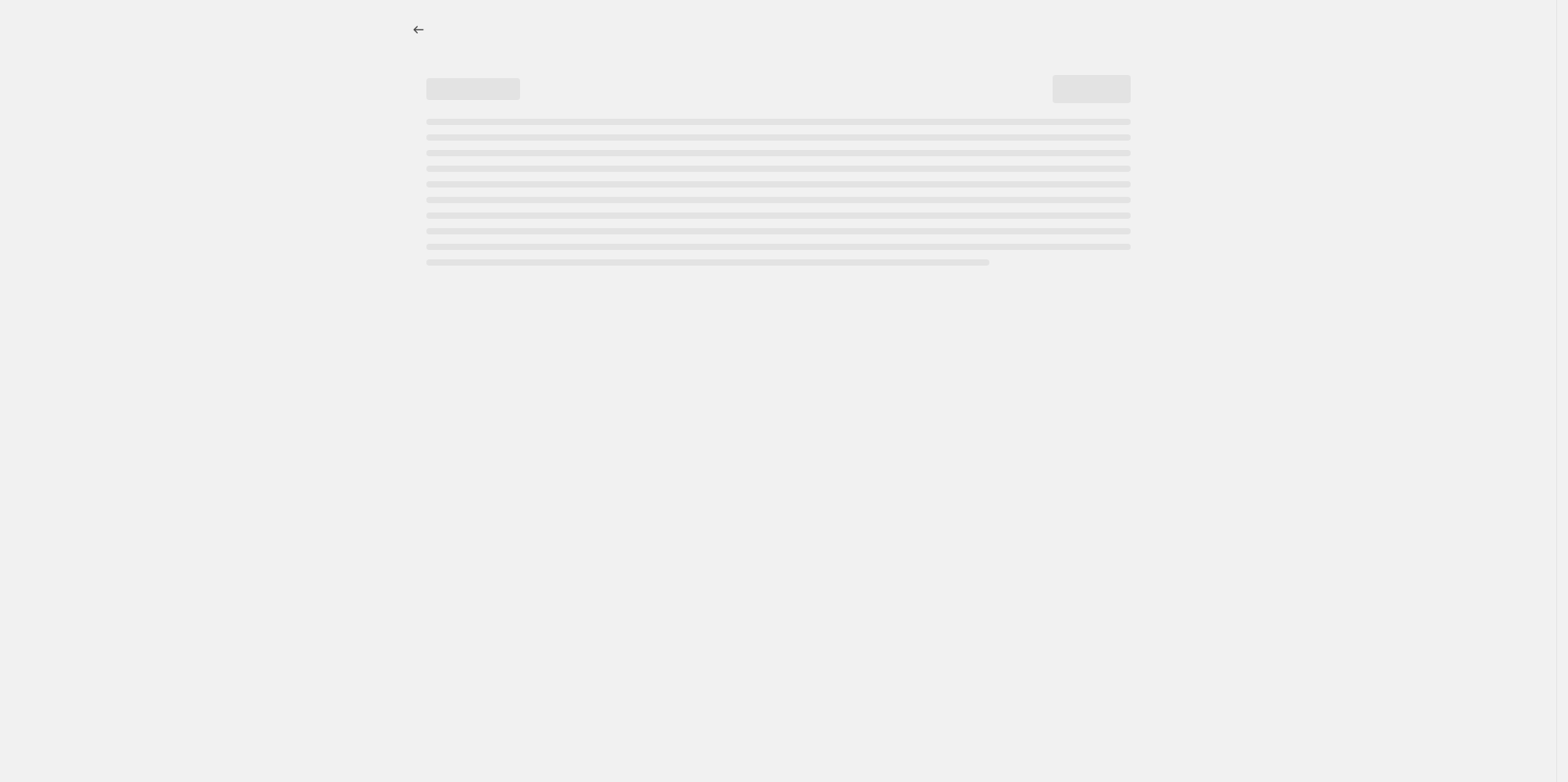
select select "percentage"
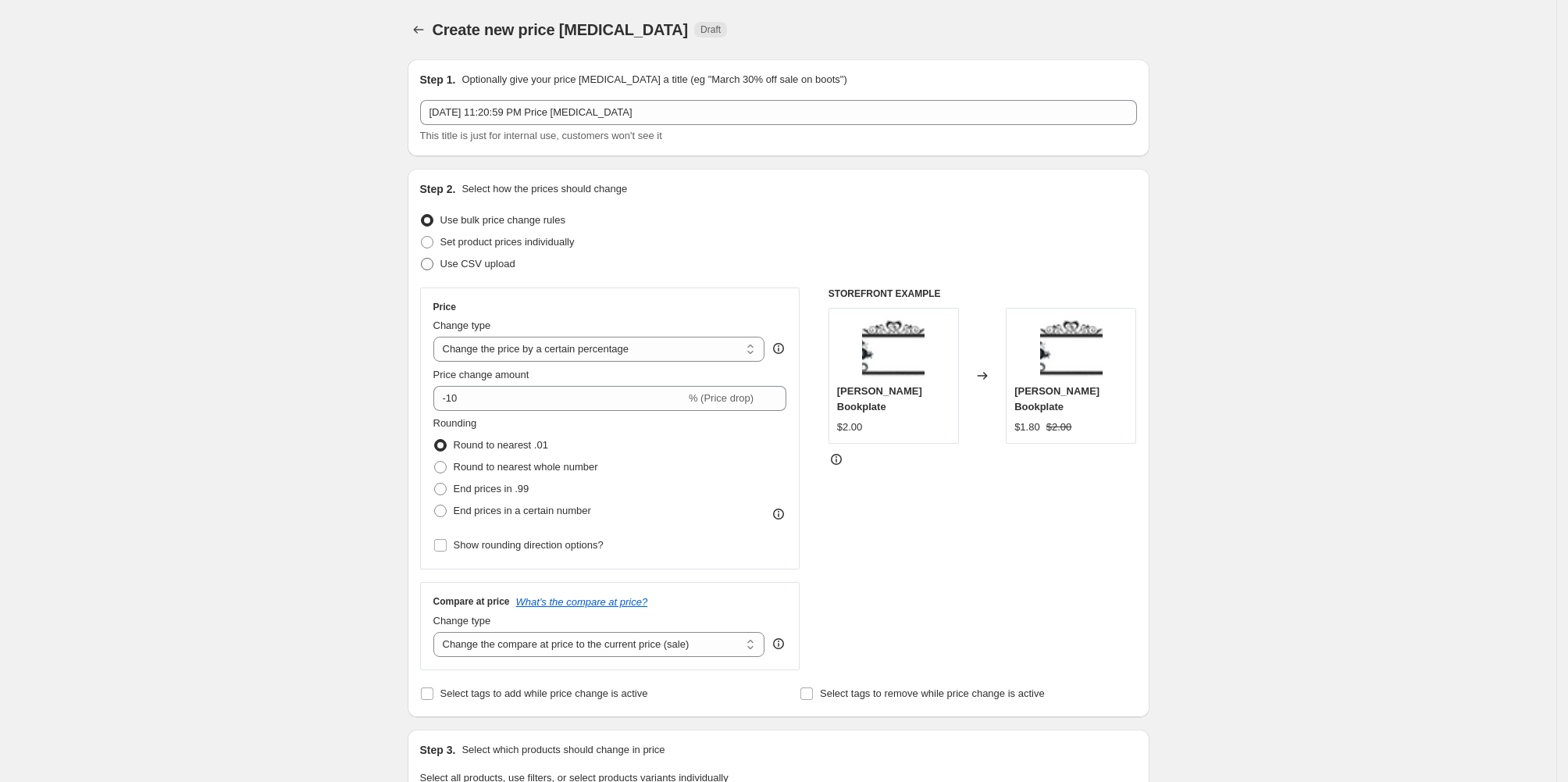
click at [441, 269] on span "Use CSV upload" at bounding box center [478, 264] width 75 height 12
click at [421, 259] on input "Use CSV upload" at bounding box center [421, 258] width 1 height 1
radio input "true"
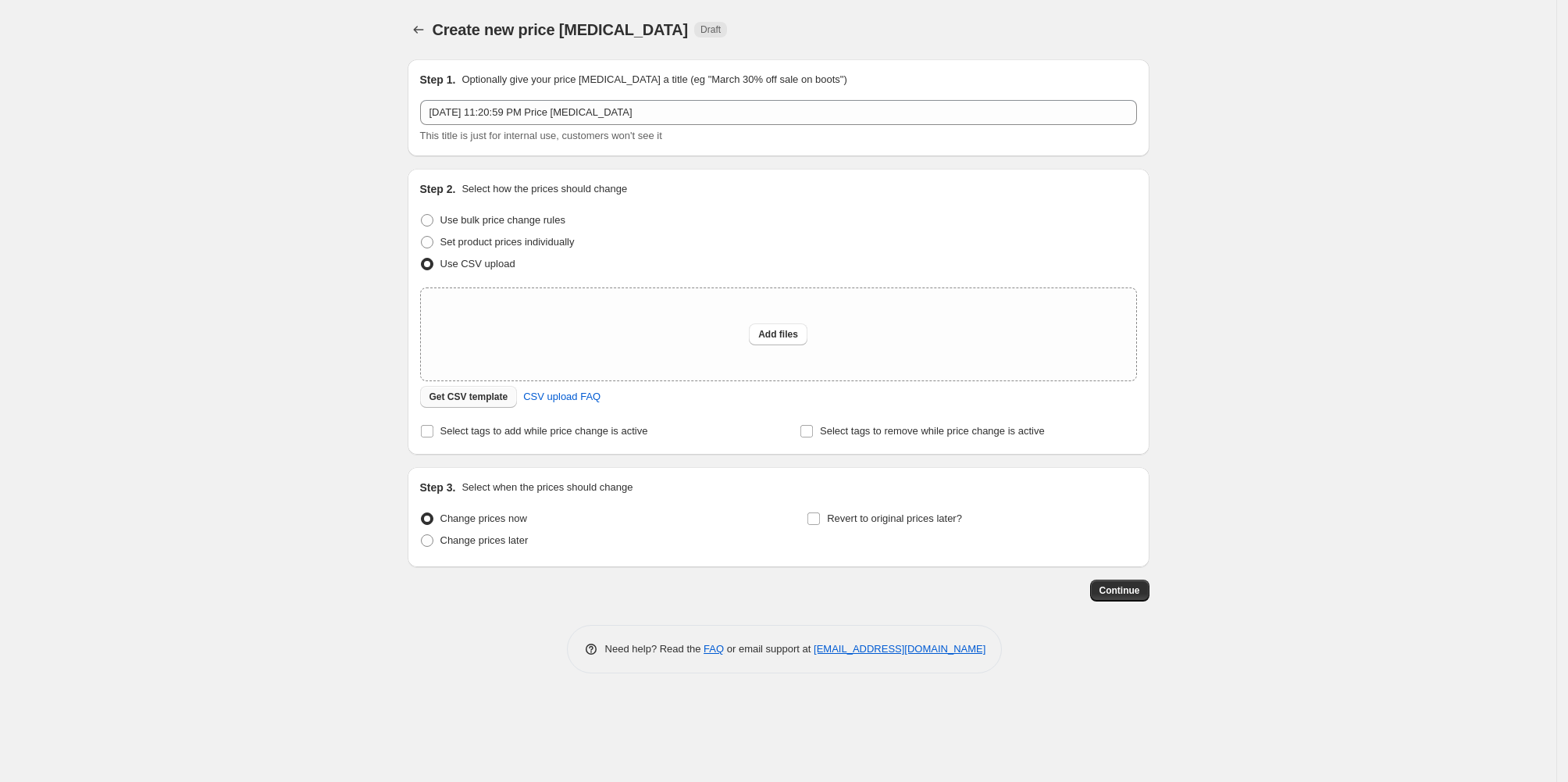
click at [430, 403] on span "Get CSV template" at bounding box center [469, 397] width 79 height 13
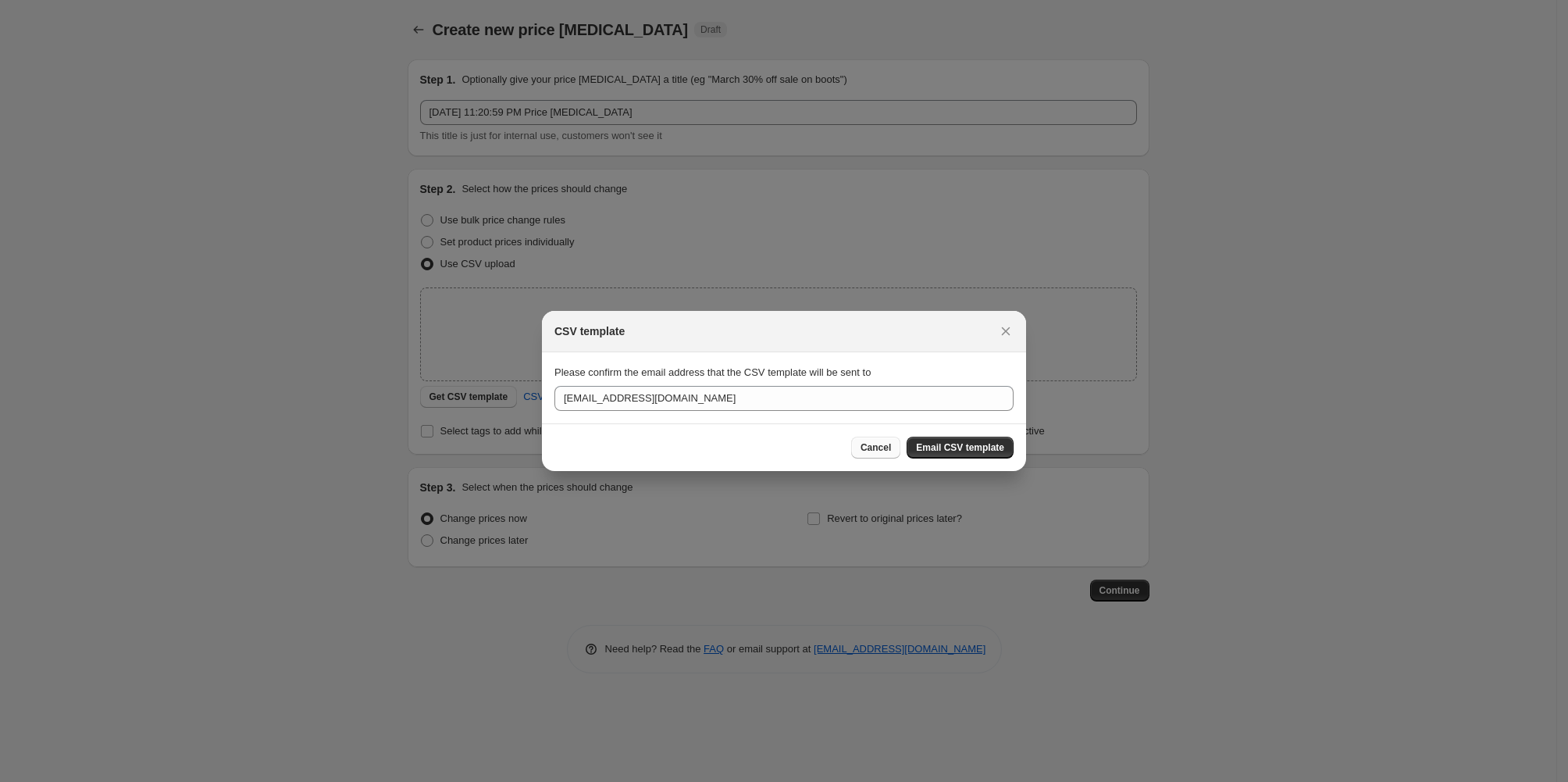
click at [889, 454] on span "Cancel" at bounding box center [876, 448] width 30 height 13
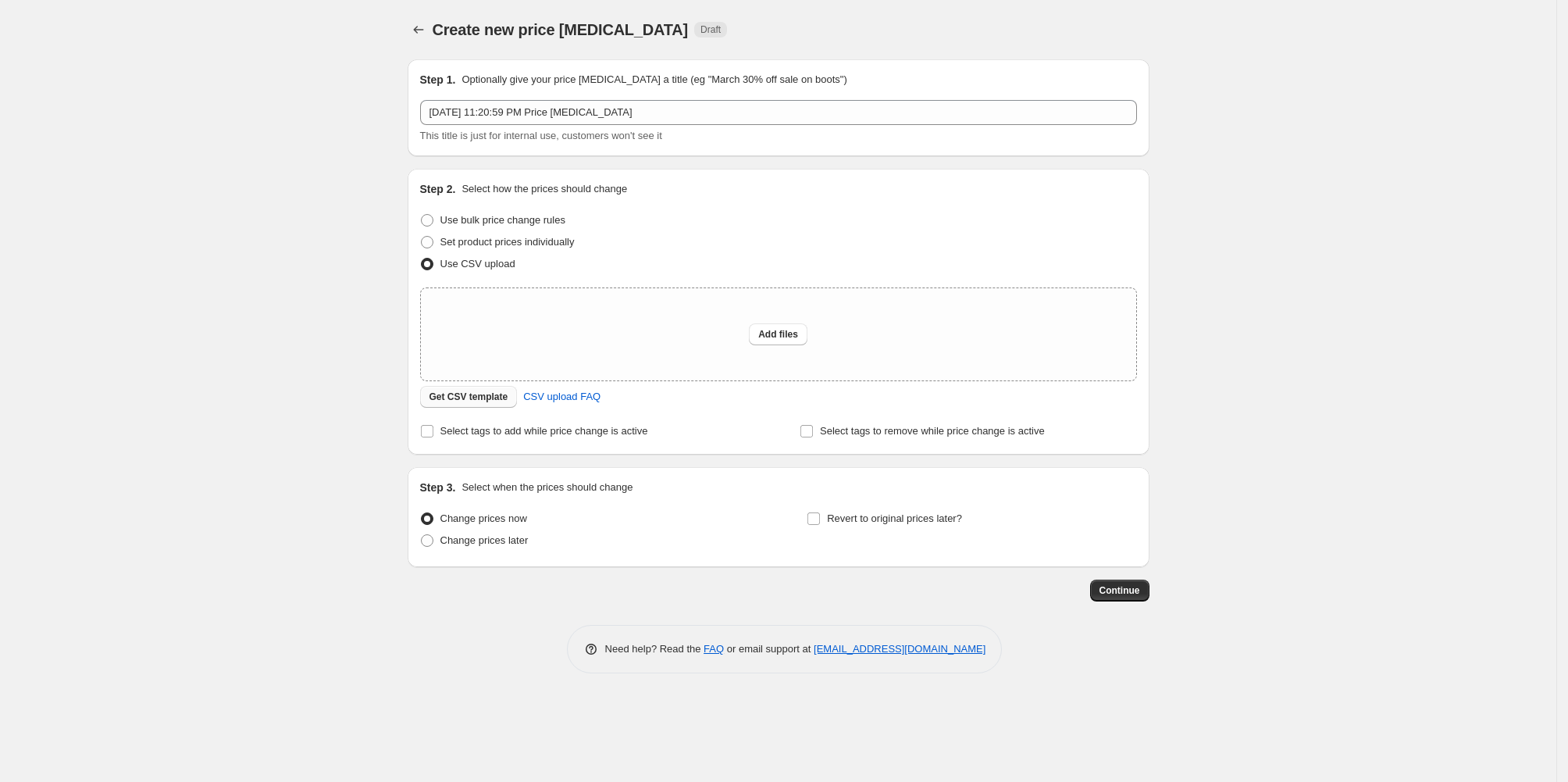
click at [430, 403] on span "Get CSV template" at bounding box center [469, 397] width 79 height 13
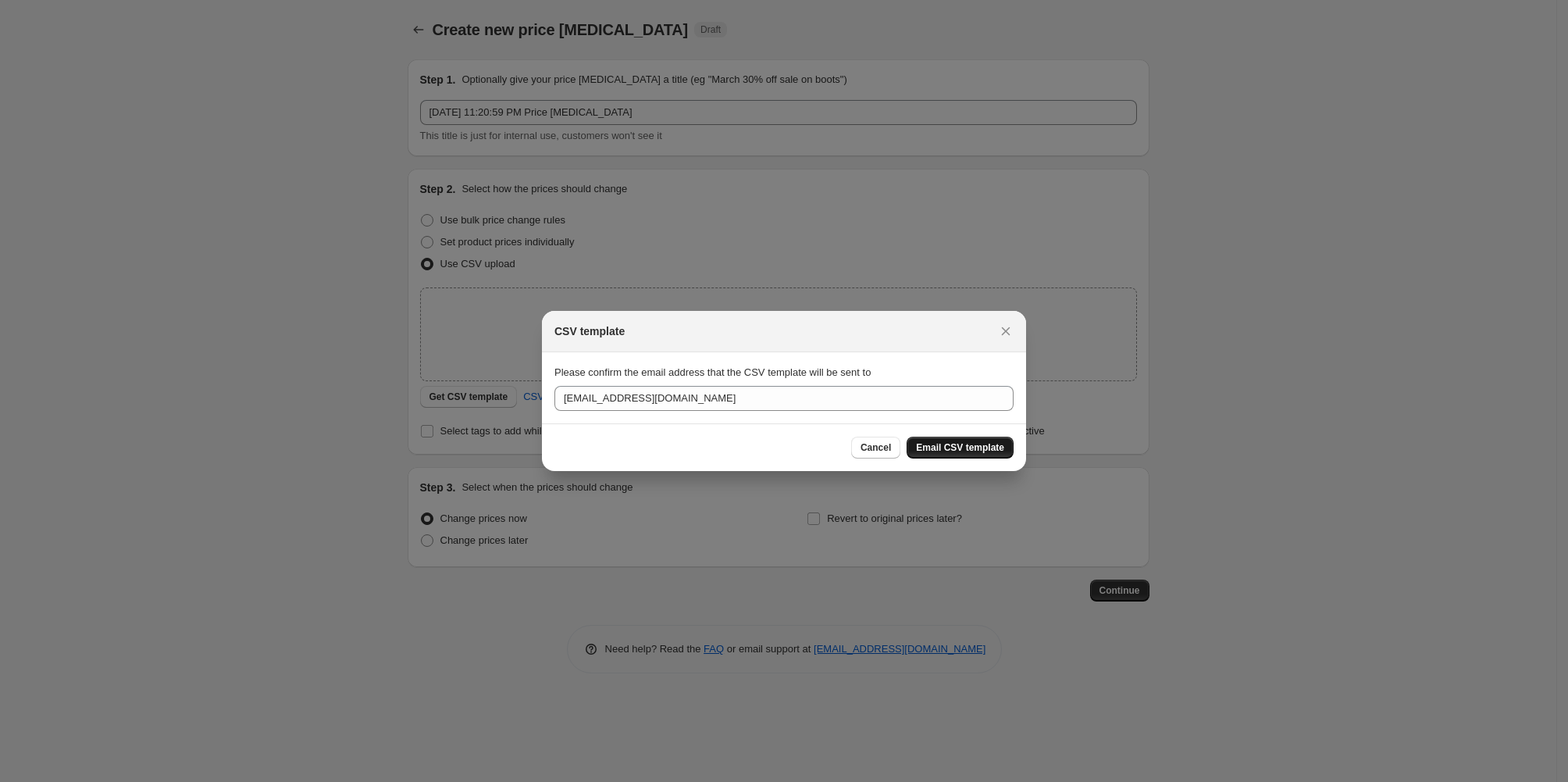
click at [1004, 454] on span "Email CSV template" at bounding box center [960, 448] width 89 height 13
